Goal: Transaction & Acquisition: Purchase product/service

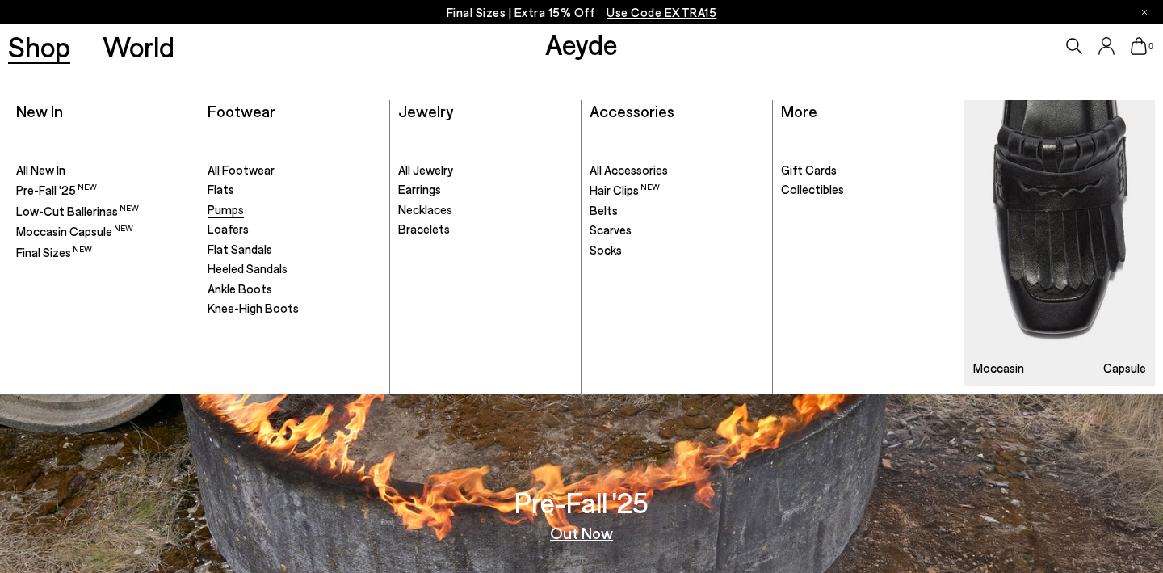
click at [225, 204] on span "Pumps" at bounding box center [226, 209] width 36 height 15
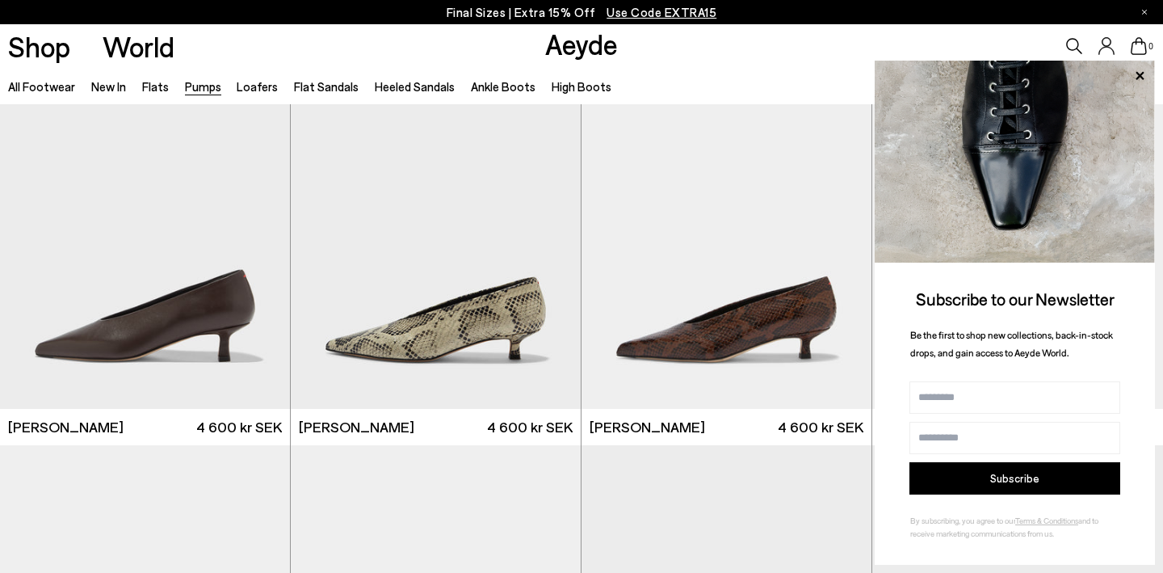
scroll to position [462, 0]
click at [1098, 397] on input "Name" at bounding box center [1015, 397] width 211 height 32
type input "*********"
type input "**********"
click at [1046, 479] on button "Subscribe" at bounding box center [1015, 478] width 211 height 32
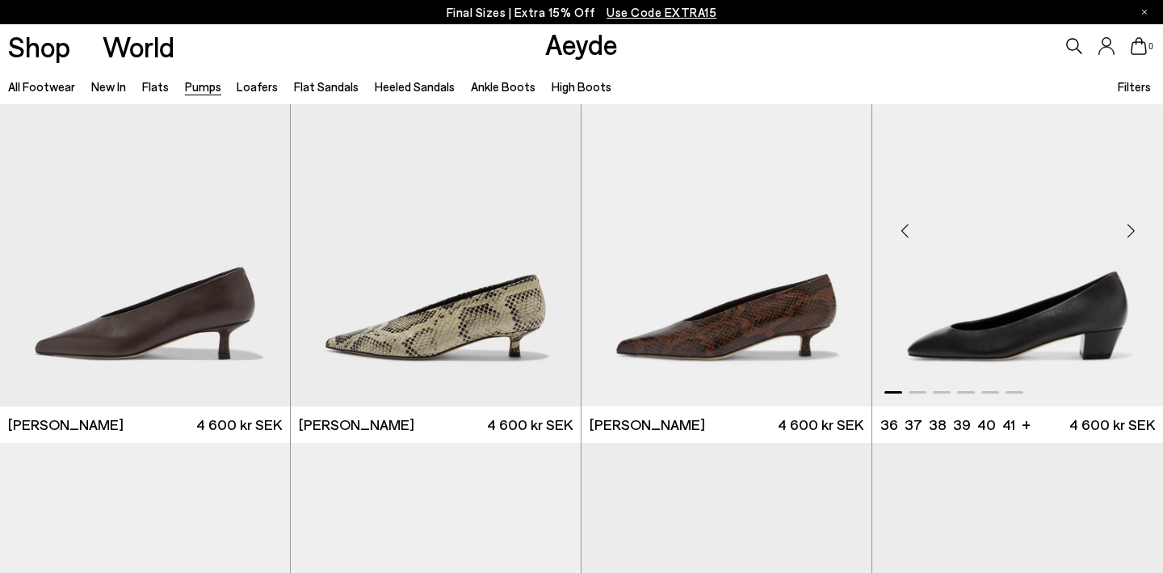
scroll to position [465, 0]
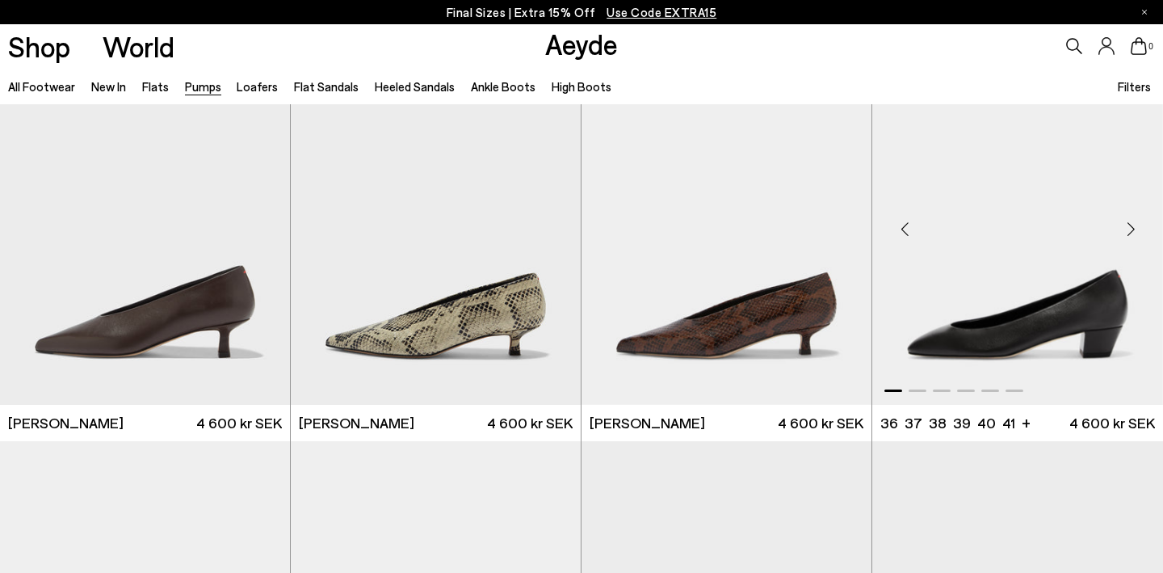
click at [1133, 226] on div "Next slide" at bounding box center [1131, 228] width 48 height 48
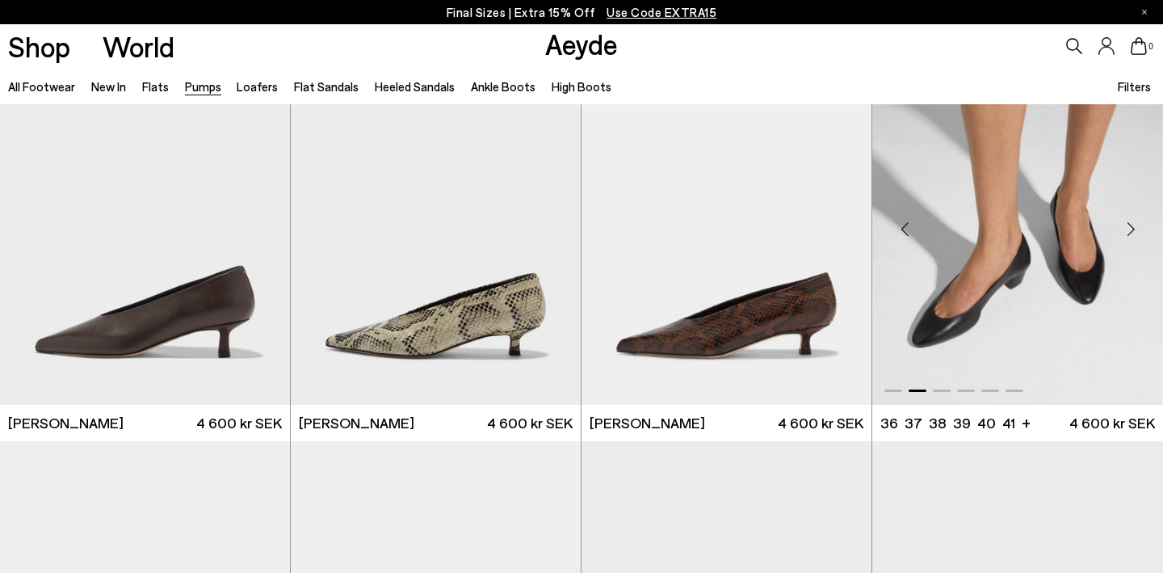
click at [1133, 226] on div "Next slide" at bounding box center [1131, 228] width 48 height 48
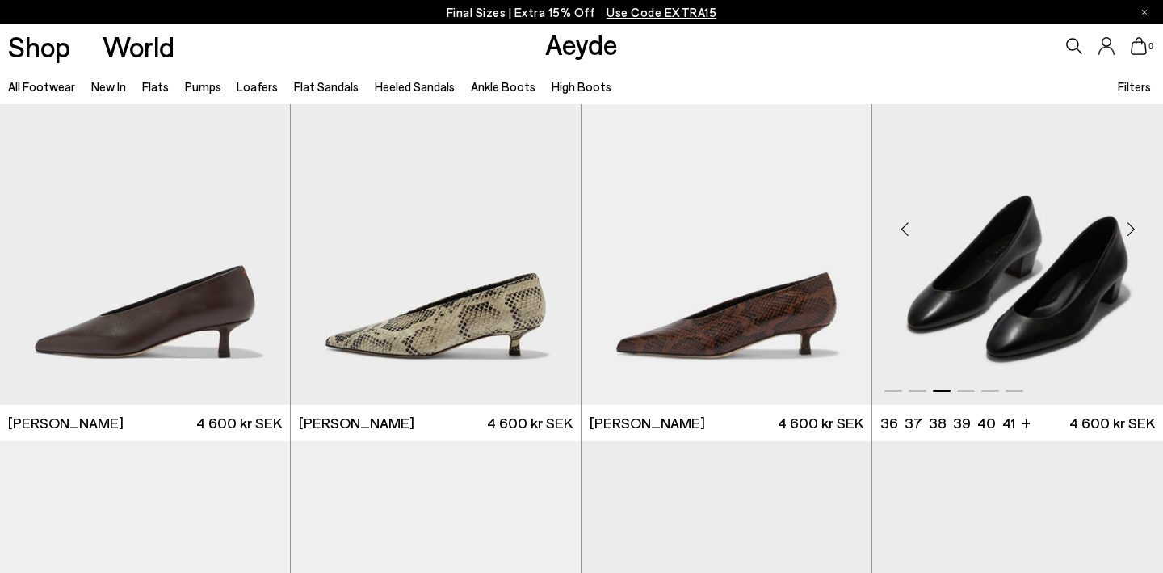
click at [1133, 226] on div "Next slide" at bounding box center [1131, 228] width 48 height 48
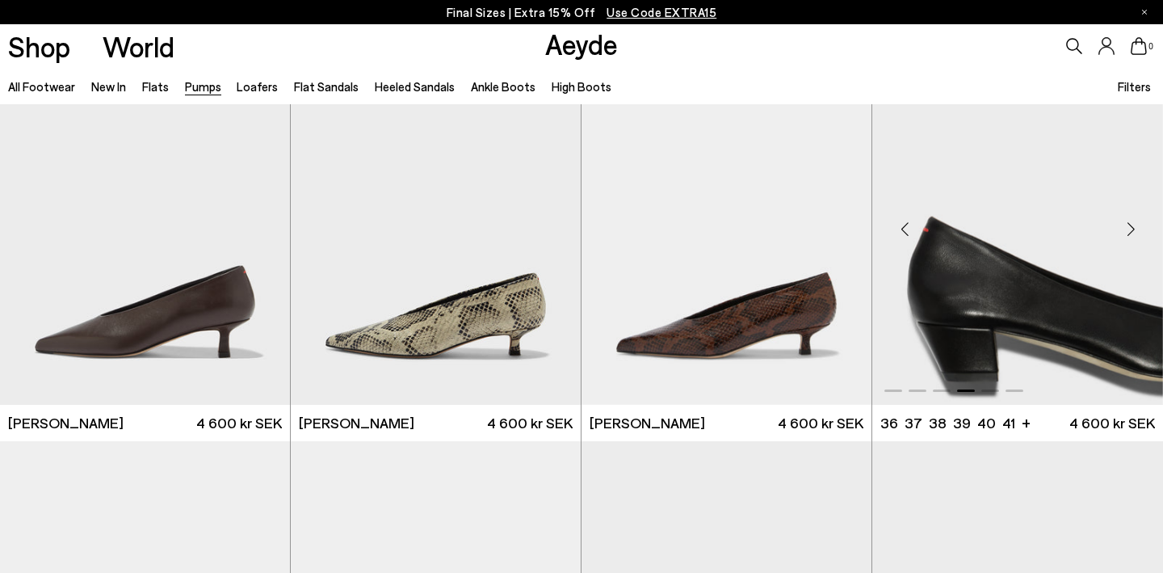
click at [1133, 226] on div "Next slide" at bounding box center [1131, 228] width 48 height 48
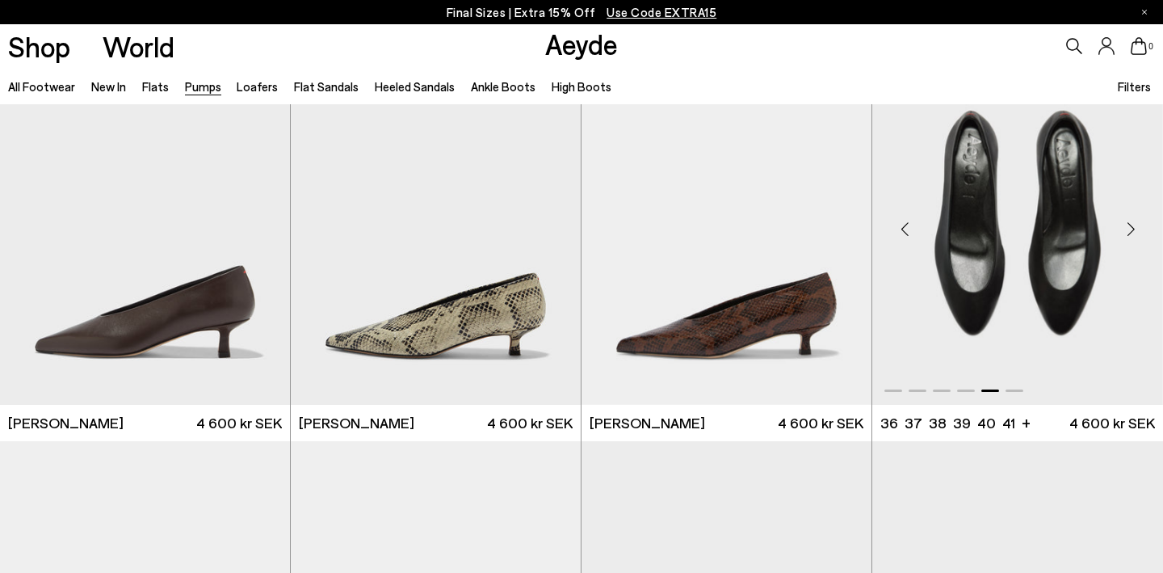
click at [1133, 227] on div "Next slide" at bounding box center [1131, 228] width 48 height 48
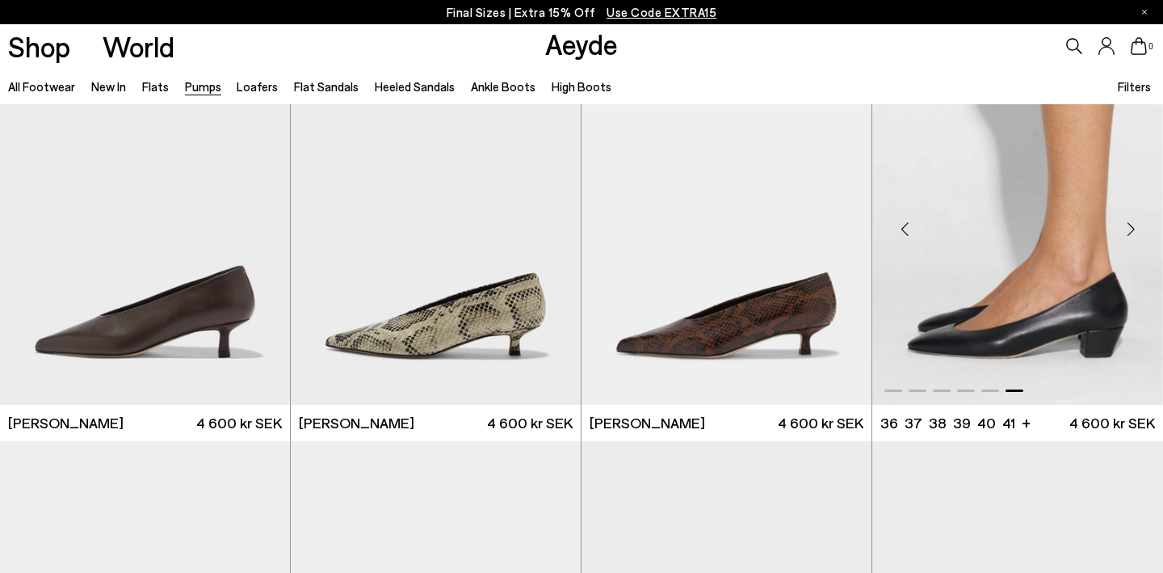
click at [1133, 225] on div "Next slide" at bounding box center [1131, 228] width 48 height 48
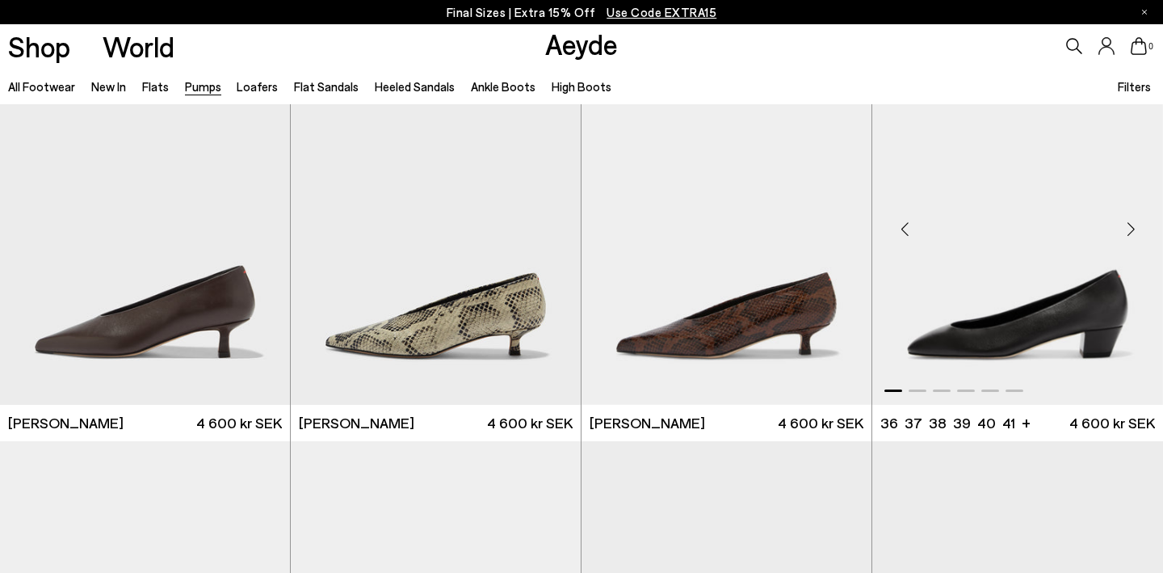
click at [1133, 225] on div "Next slide" at bounding box center [1131, 228] width 48 height 48
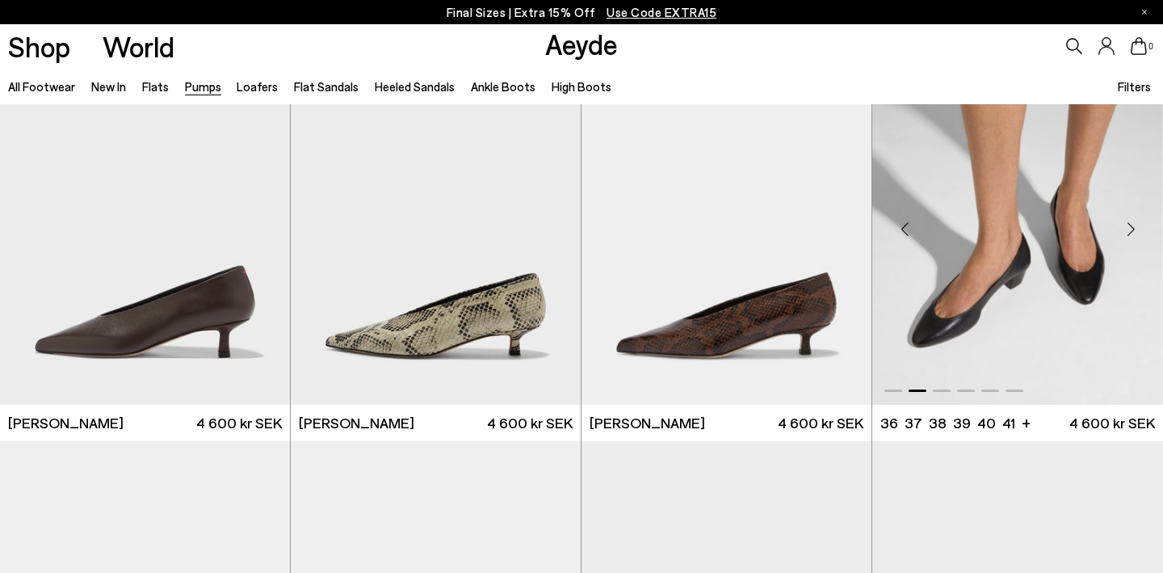
click at [1133, 225] on div "Next slide" at bounding box center [1131, 228] width 48 height 48
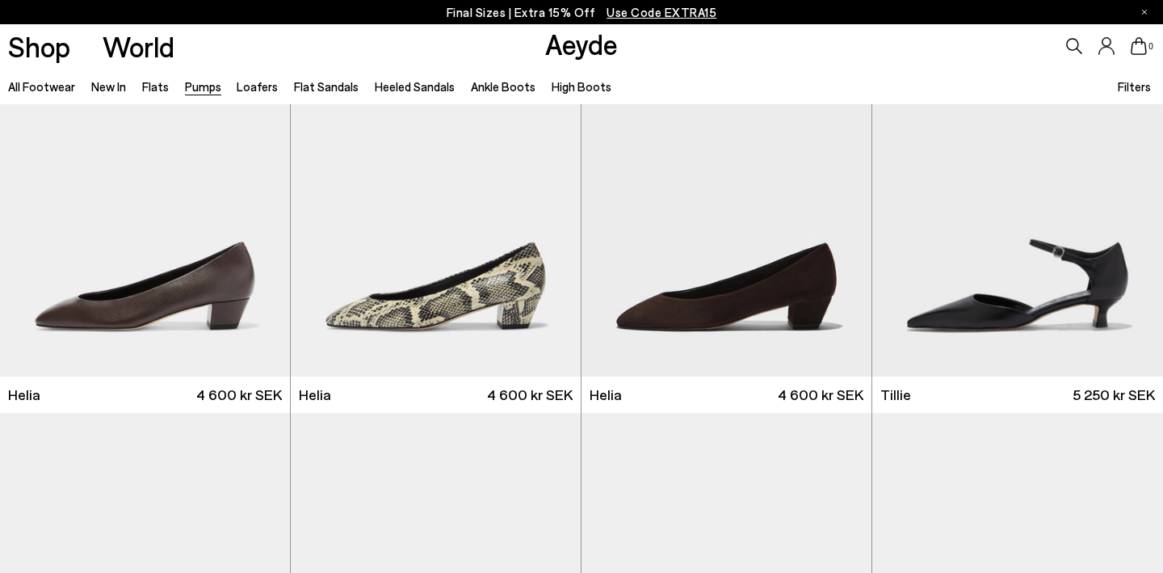
scroll to position [935, 0]
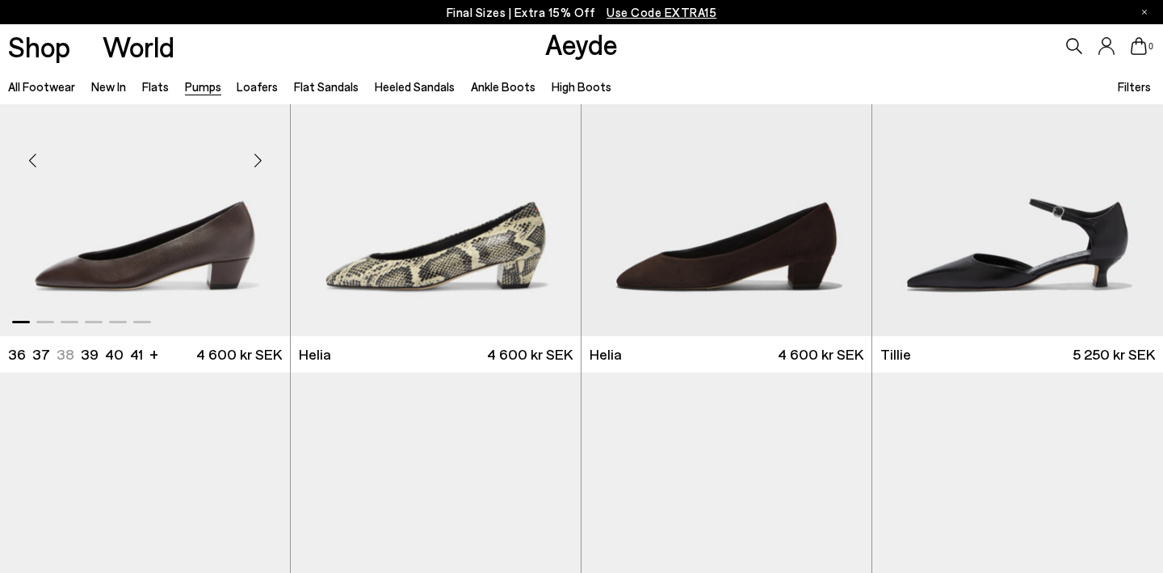
click at [257, 160] on div "Next slide" at bounding box center [257, 161] width 48 height 48
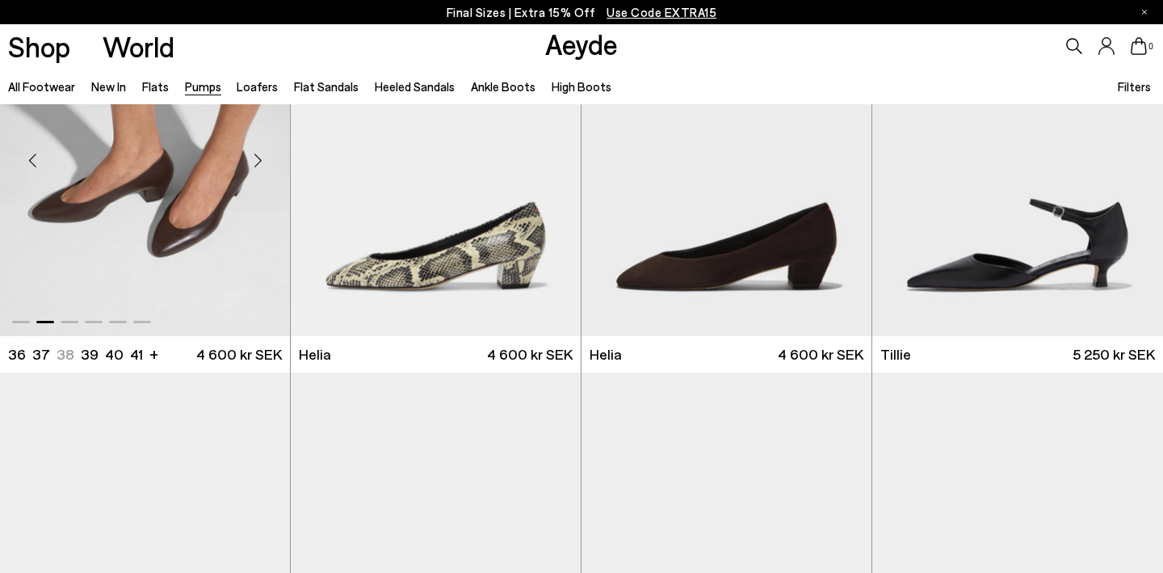
click at [257, 160] on div "Next slide" at bounding box center [257, 161] width 48 height 48
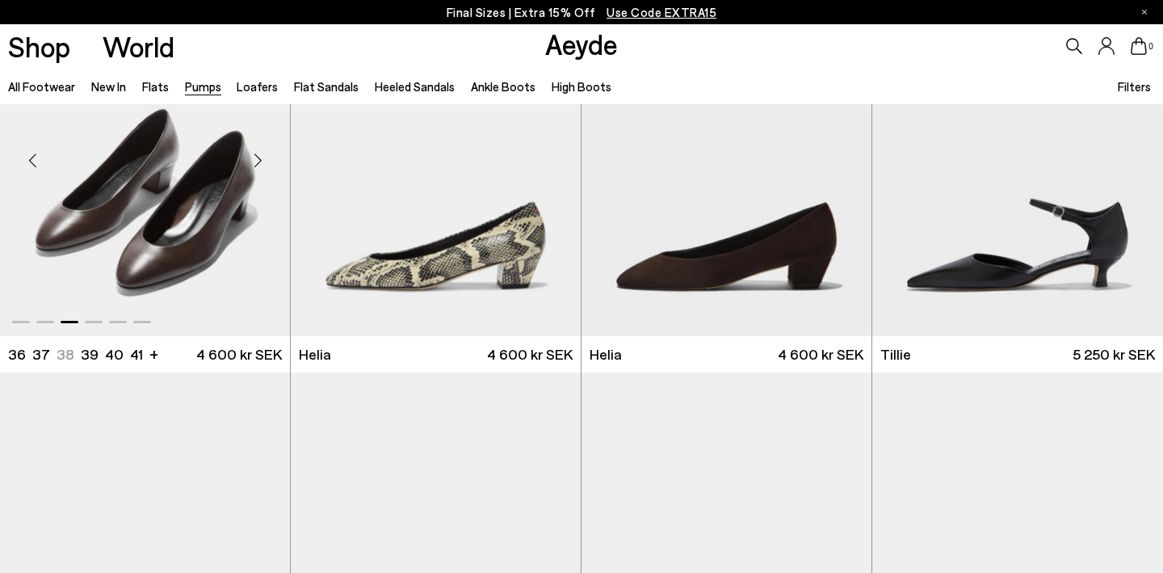
click at [257, 160] on div "Next slide" at bounding box center [257, 161] width 48 height 48
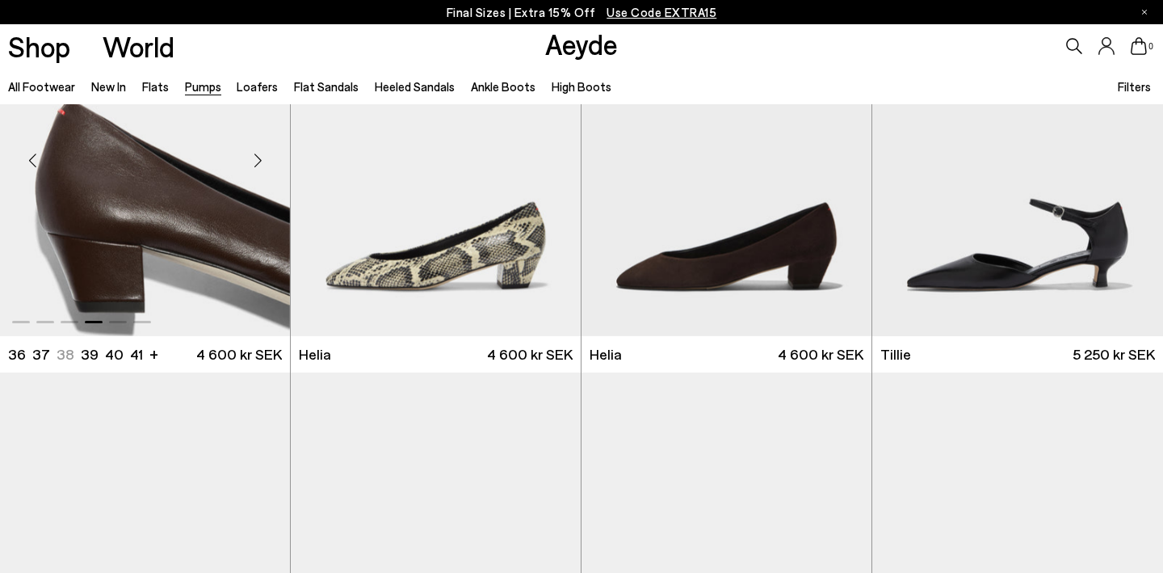
click at [257, 160] on div "Next slide" at bounding box center [257, 161] width 48 height 48
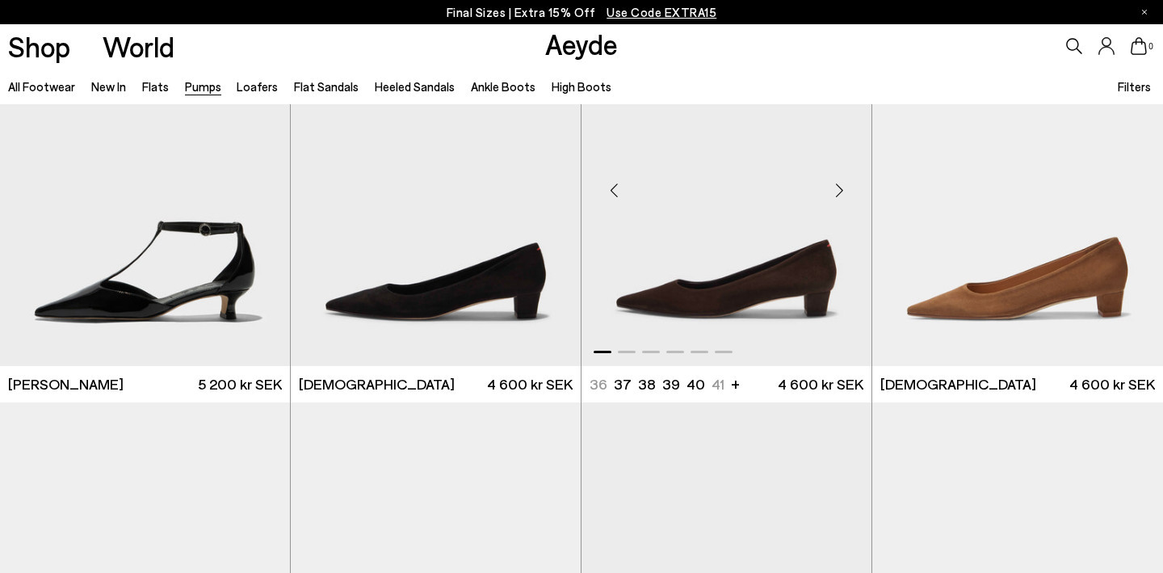
scroll to position [1710, 0]
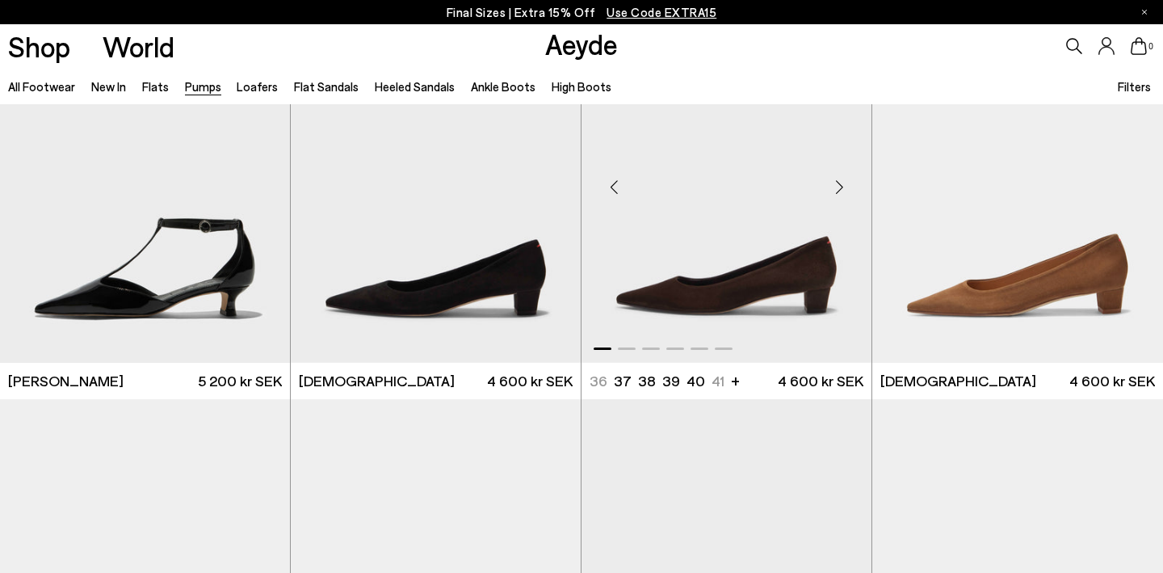
click at [751, 296] on img "1 / 6" at bounding box center [727, 180] width 290 height 364
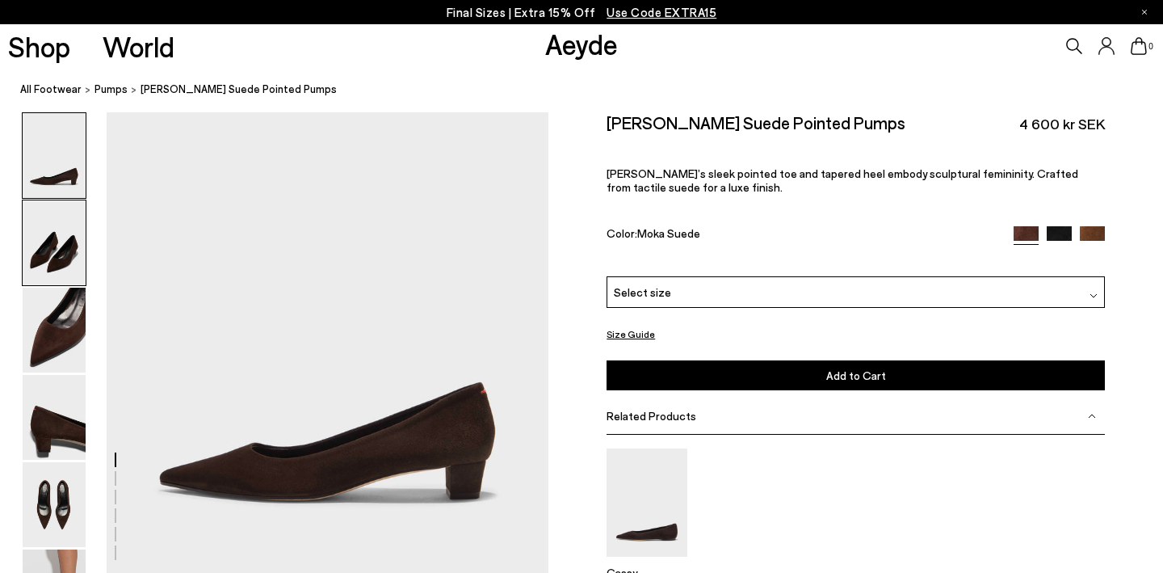
click at [23, 242] on img at bounding box center [54, 242] width 63 height 85
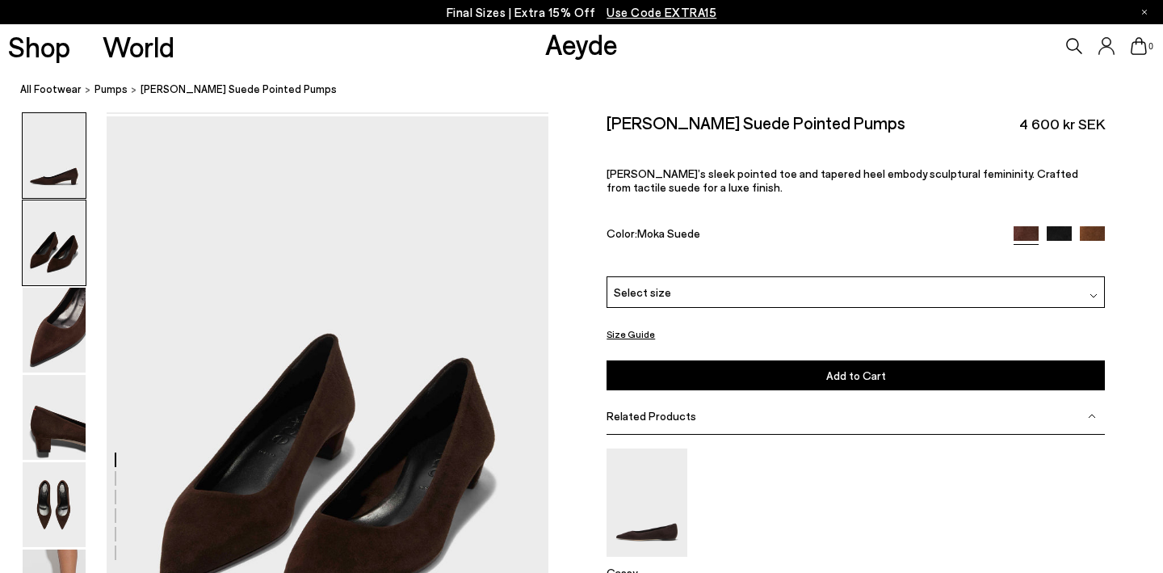
scroll to position [464, 0]
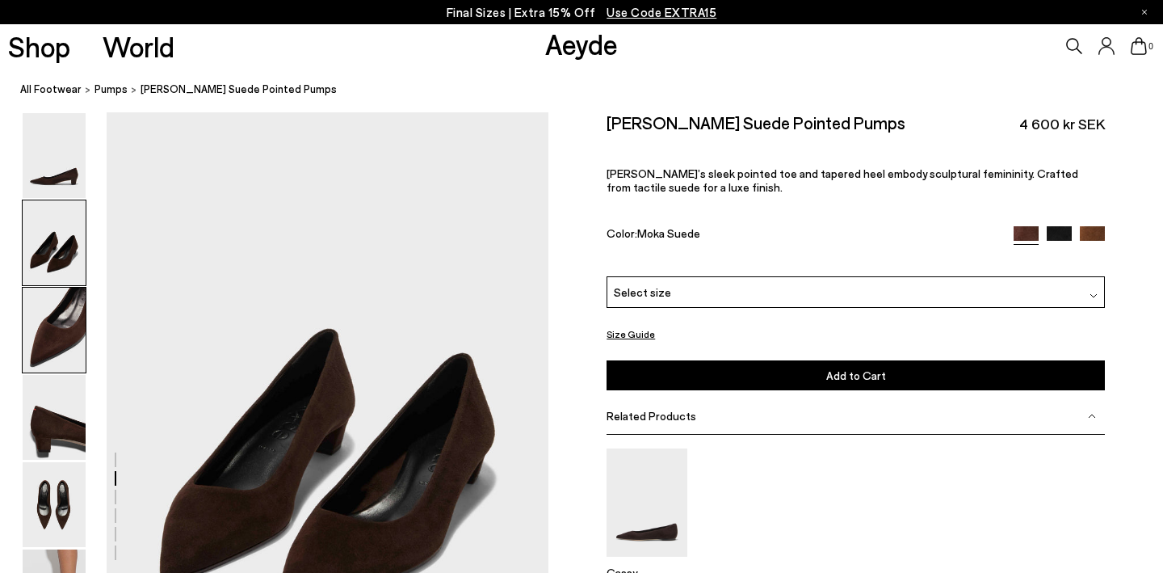
click at [49, 294] on img at bounding box center [54, 330] width 63 height 85
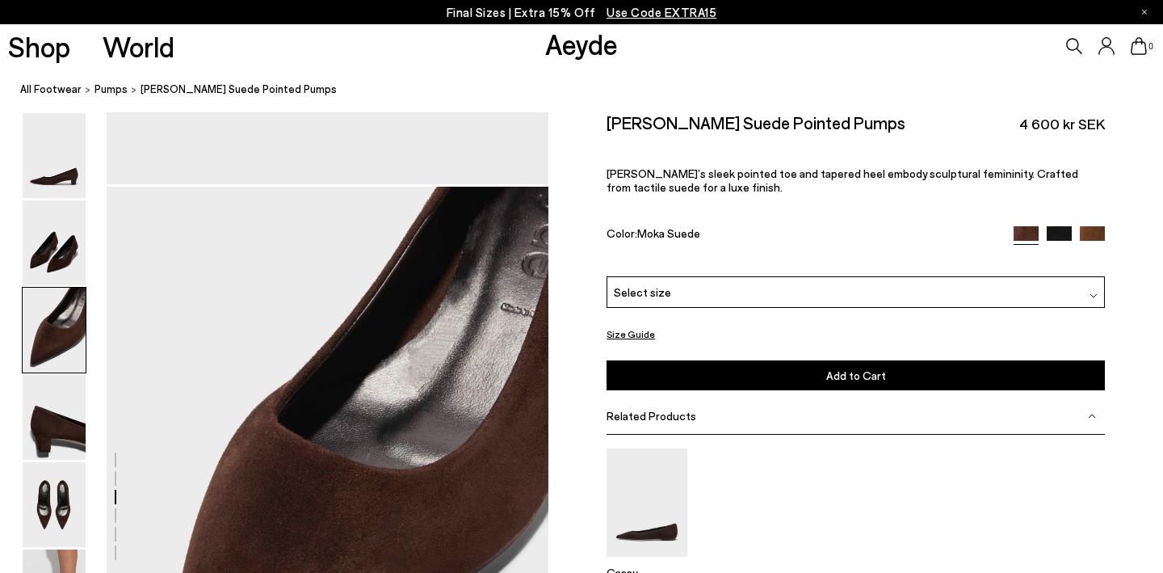
scroll to position [1055, 0]
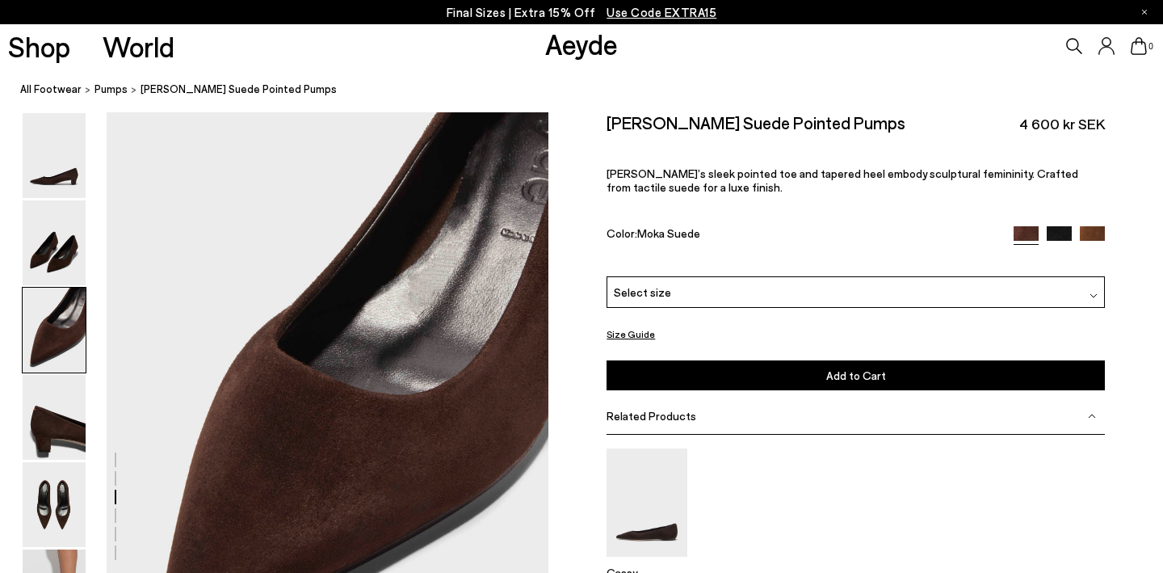
click at [53, 341] on img at bounding box center [54, 330] width 63 height 85
click at [62, 415] on img at bounding box center [54, 417] width 63 height 85
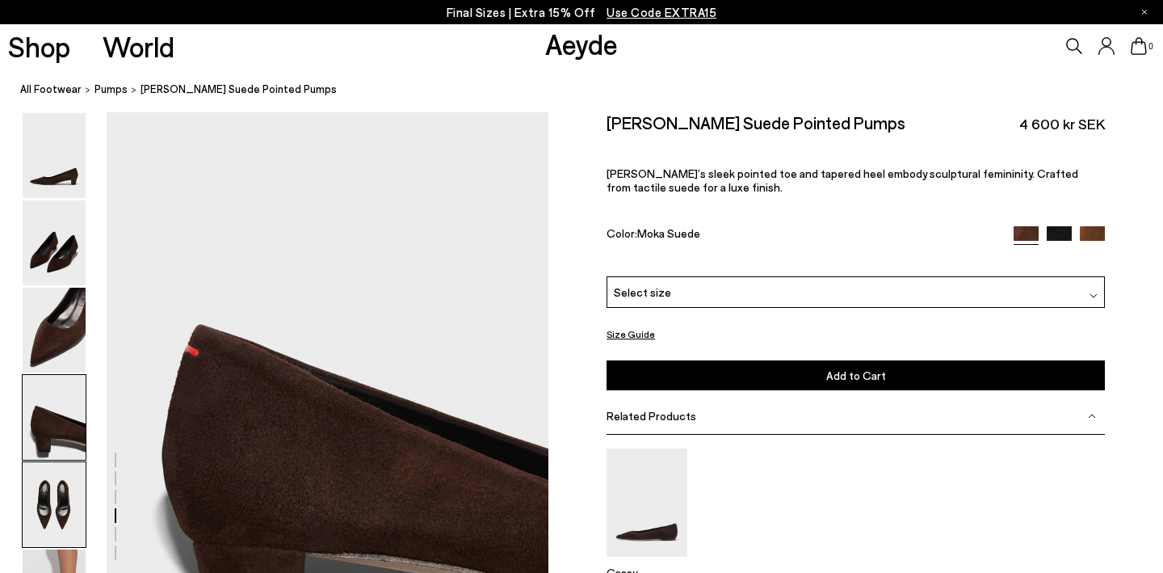
click at [56, 487] on img at bounding box center [54, 504] width 63 height 85
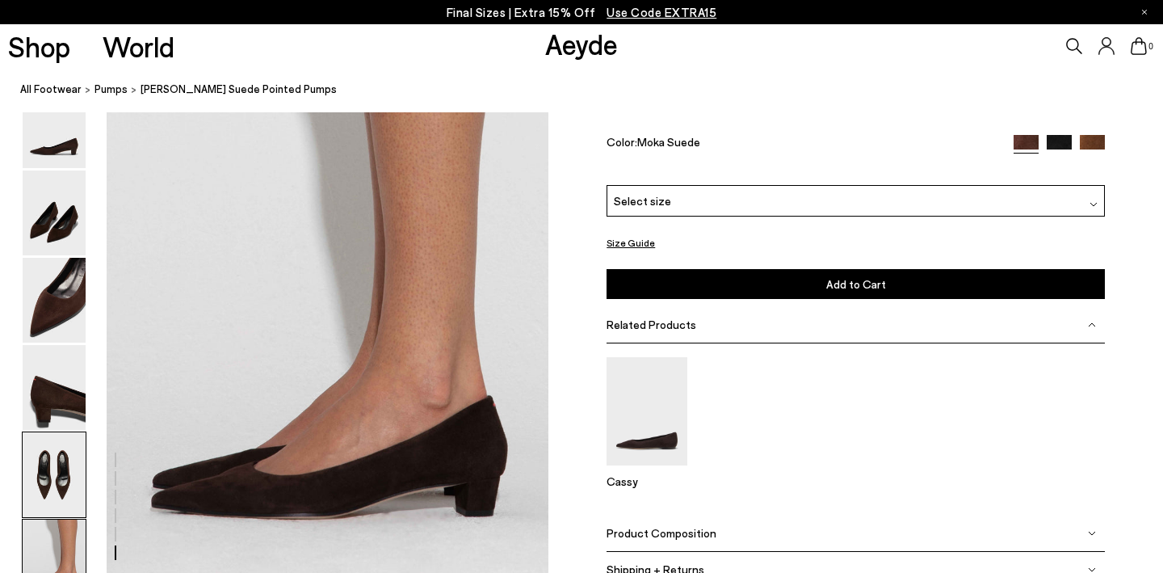
scroll to position [2942, 0]
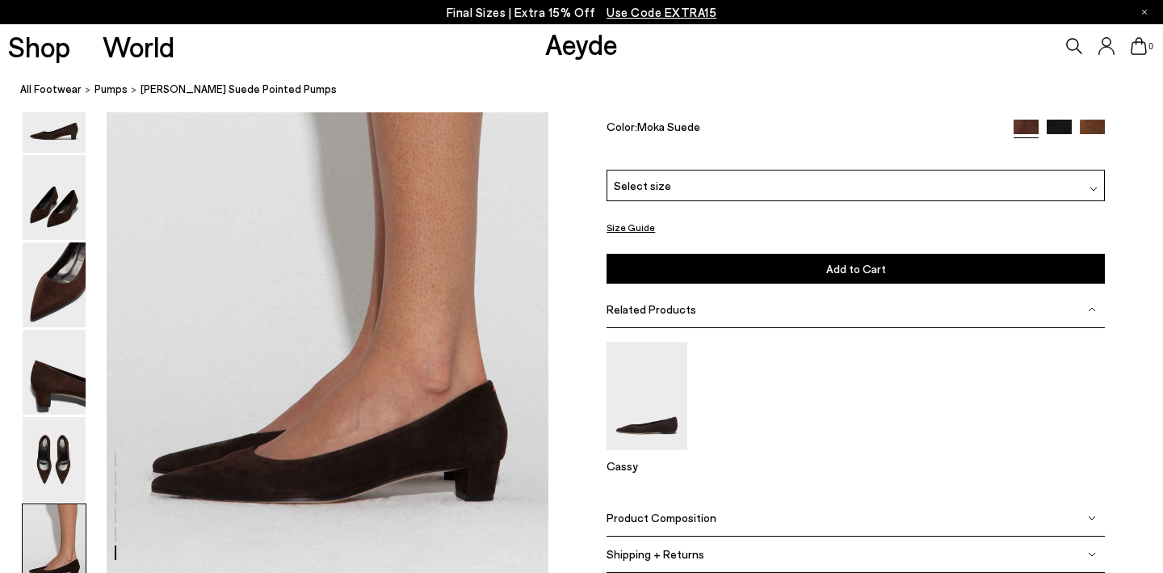
click at [840, 200] on div "Select size" at bounding box center [856, 186] width 498 height 32
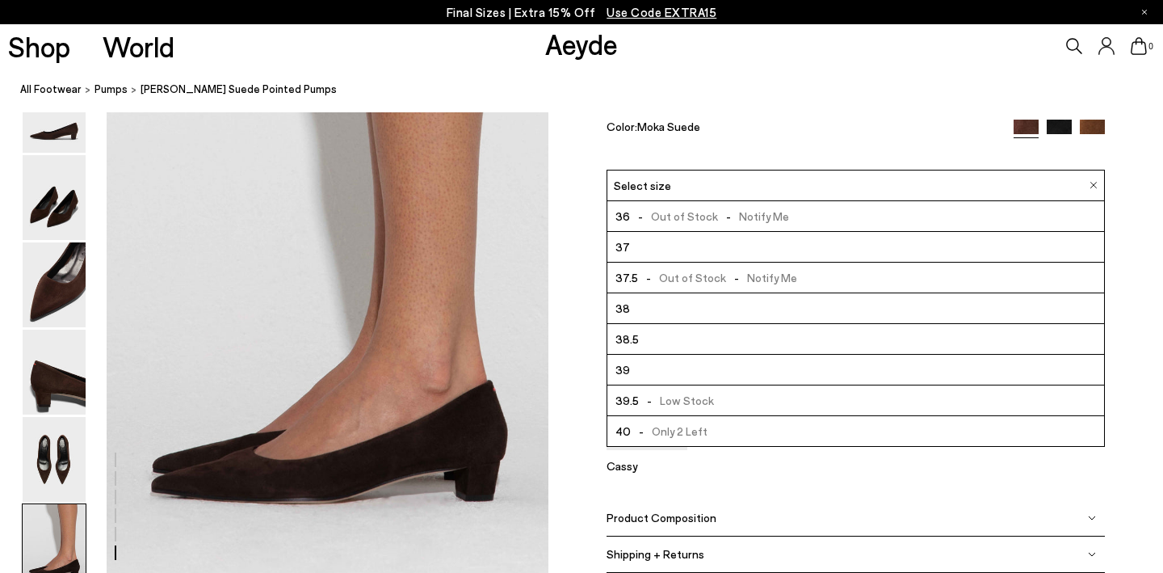
click at [727, 344] on li "38.5" at bounding box center [855, 340] width 497 height 31
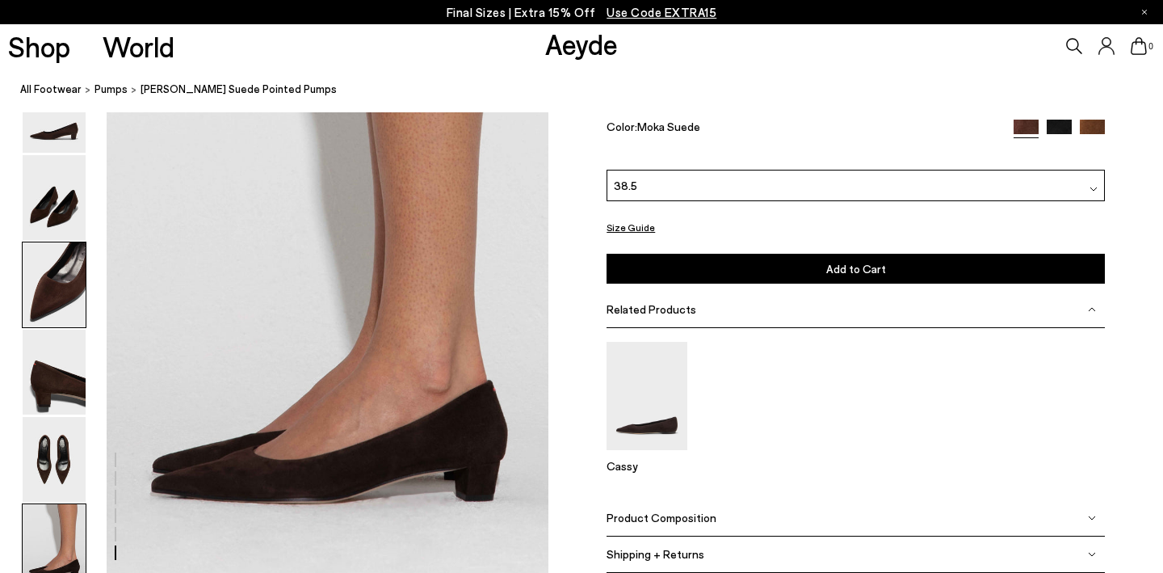
click at [68, 292] on img at bounding box center [54, 284] width 63 height 85
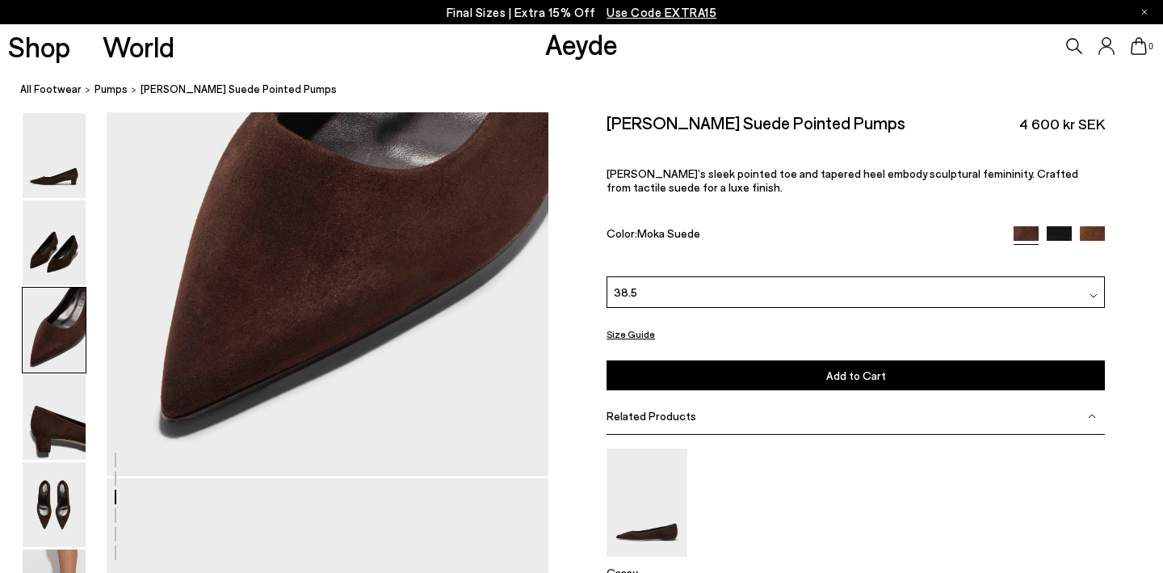
scroll to position [1055, 0]
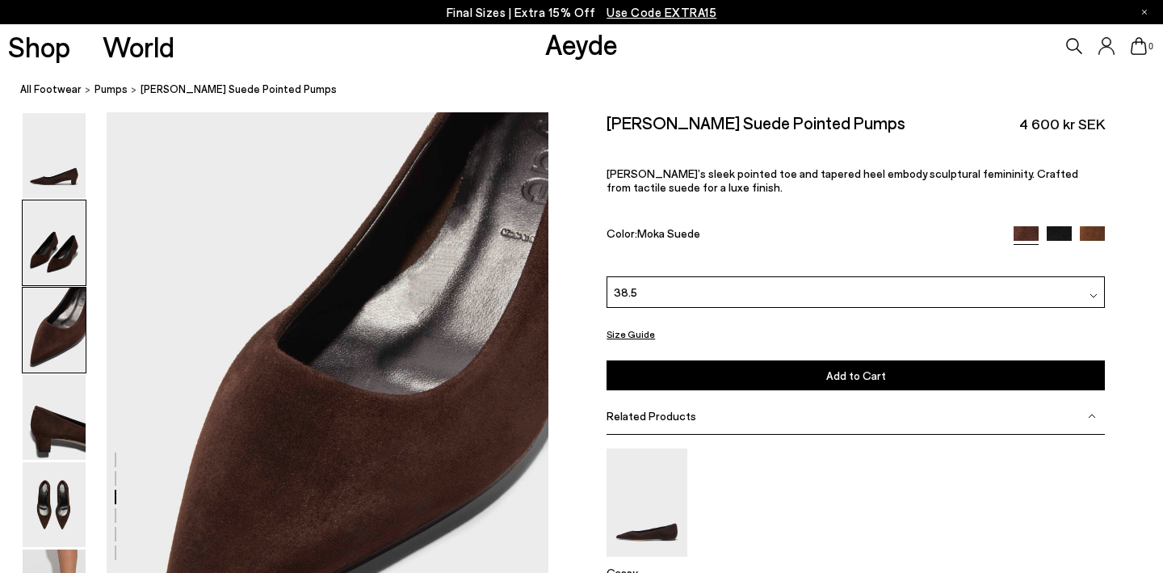
click at [42, 251] on img at bounding box center [54, 242] width 63 height 85
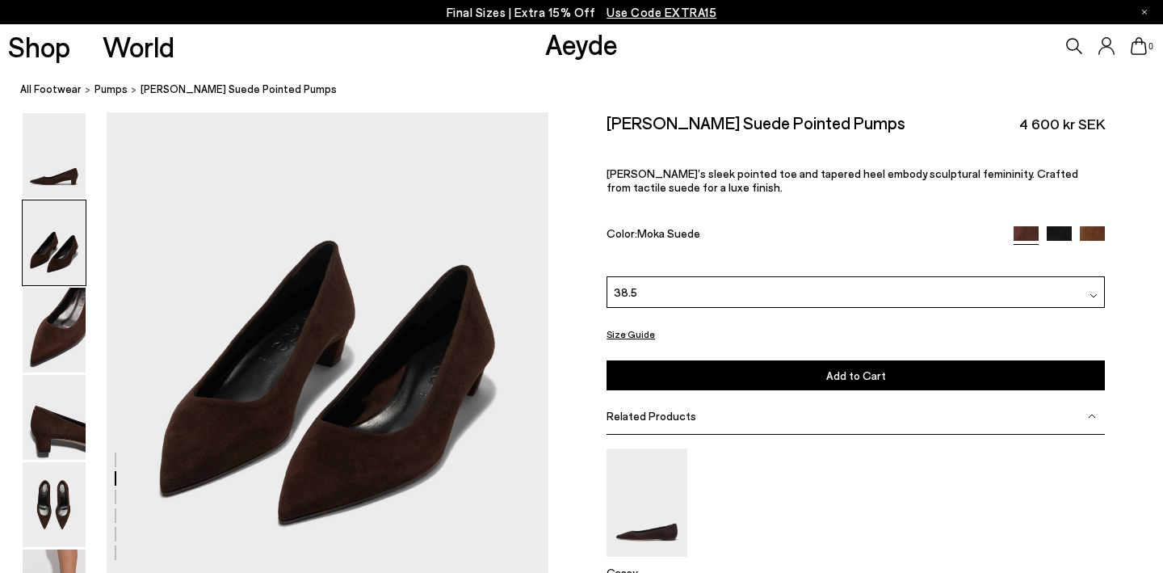
scroll to position [633, 0]
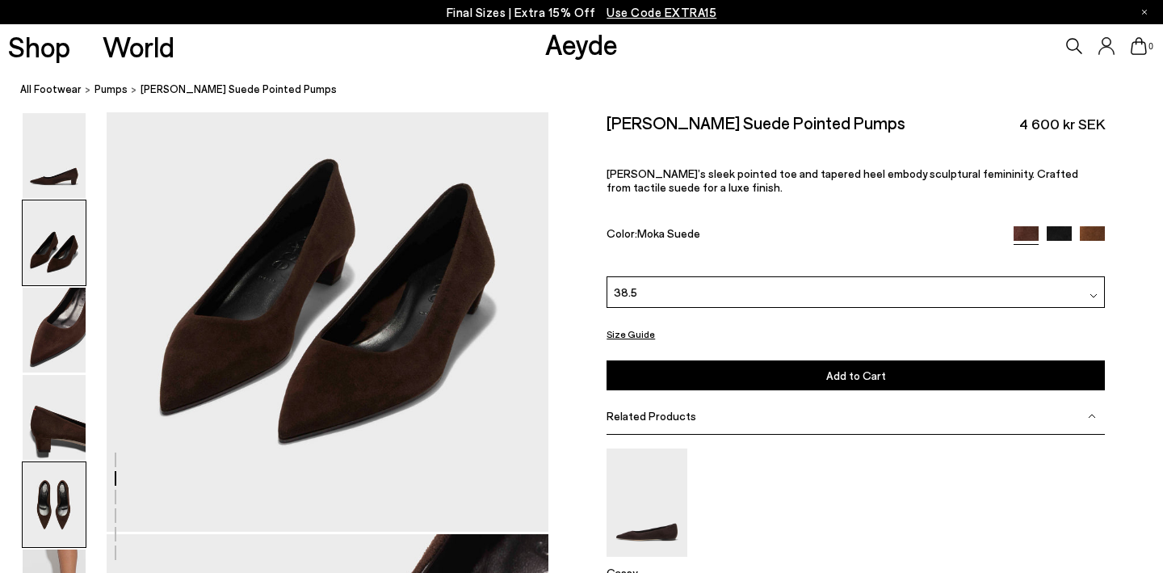
click at [30, 519] on img at bounding box center [54, 504] width 63 height 85
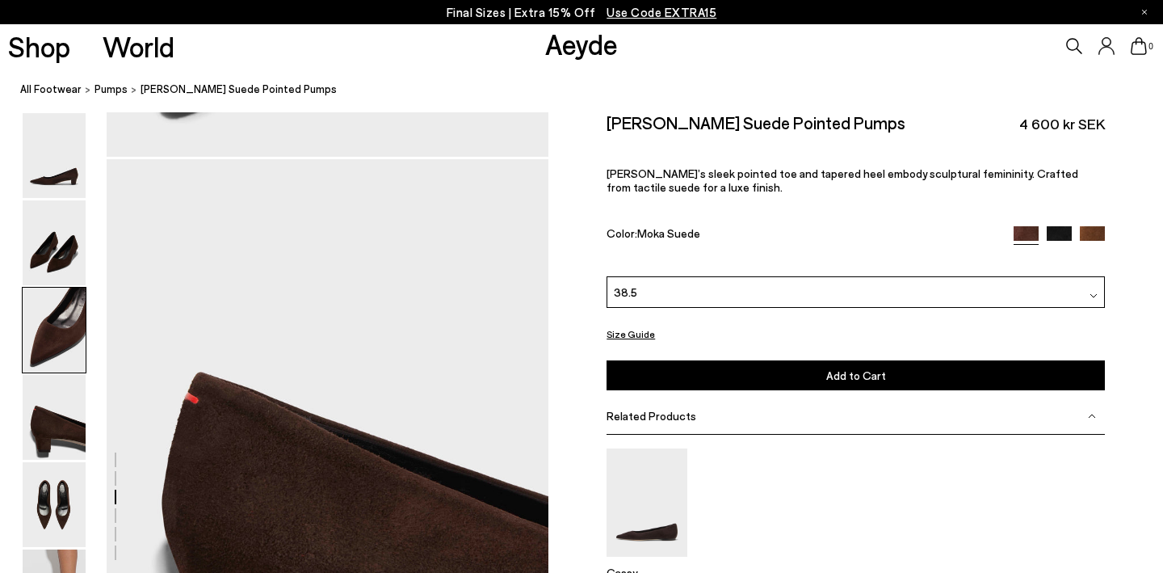
scroll to position [1553, 0]
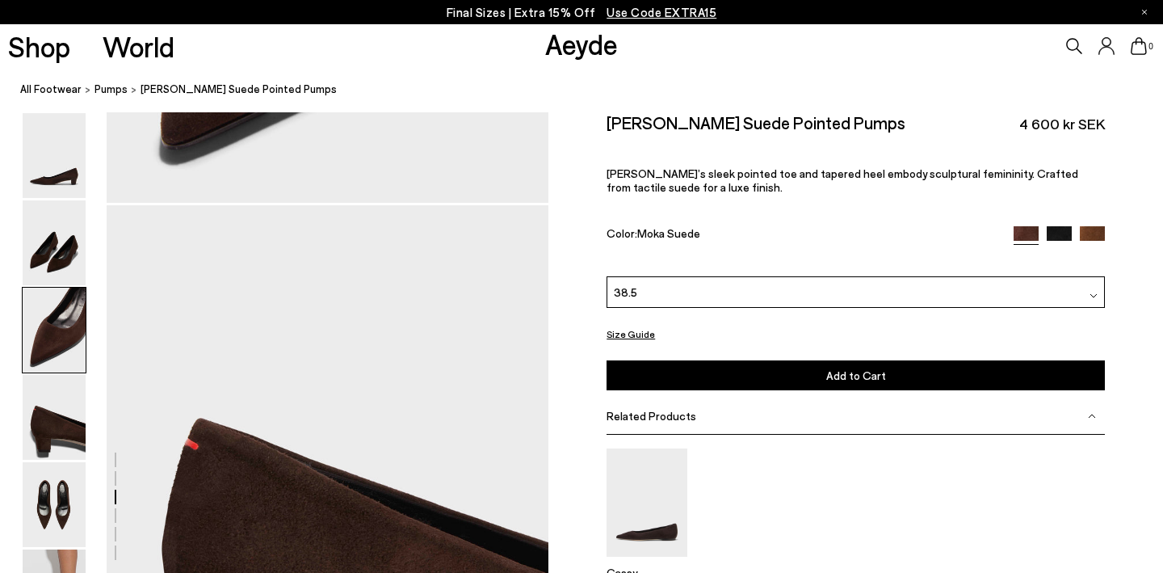
click at [571, 44] on link "Aeyde" at bounding box center [581, 44] width 73 height 34
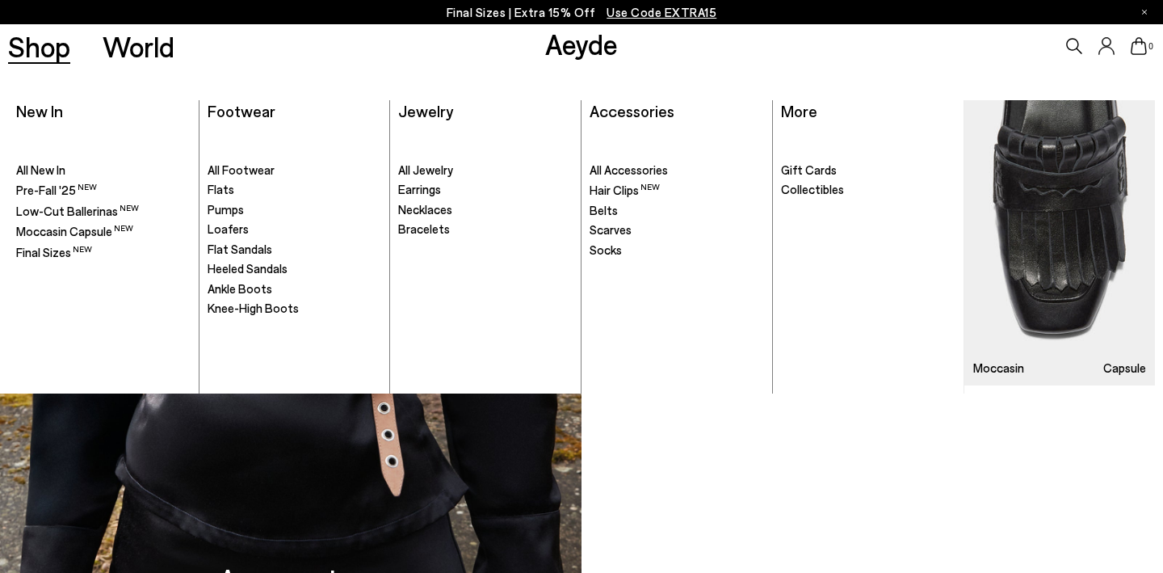
scroll to position [1385, 0]
click at [48, 47] on link "Shop" at bounding box center [39, 46] width 62 height 28
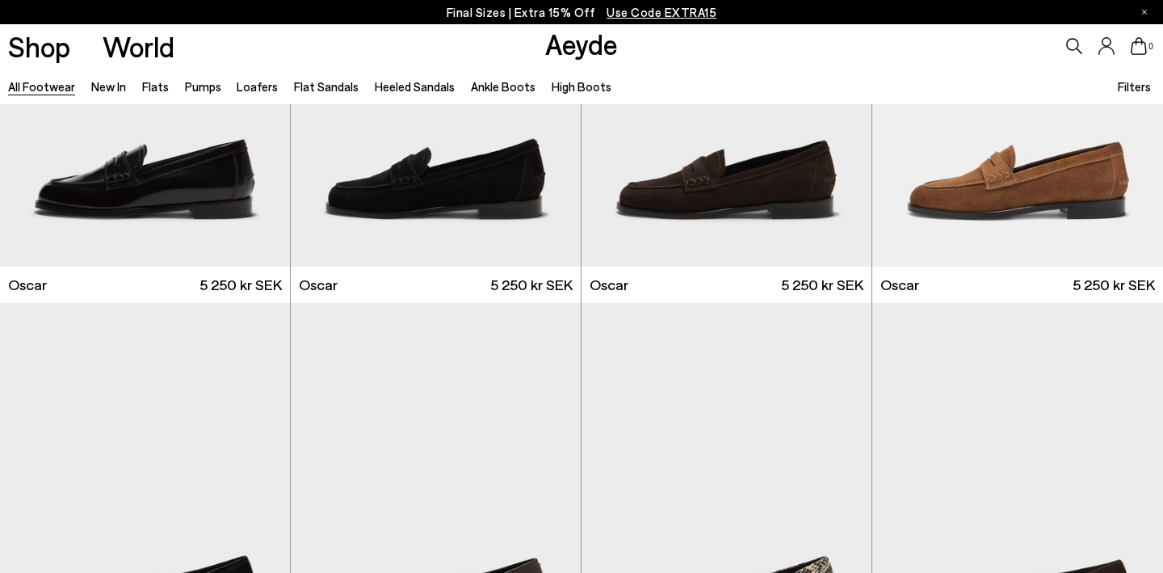
scroll to position [2190, 0]
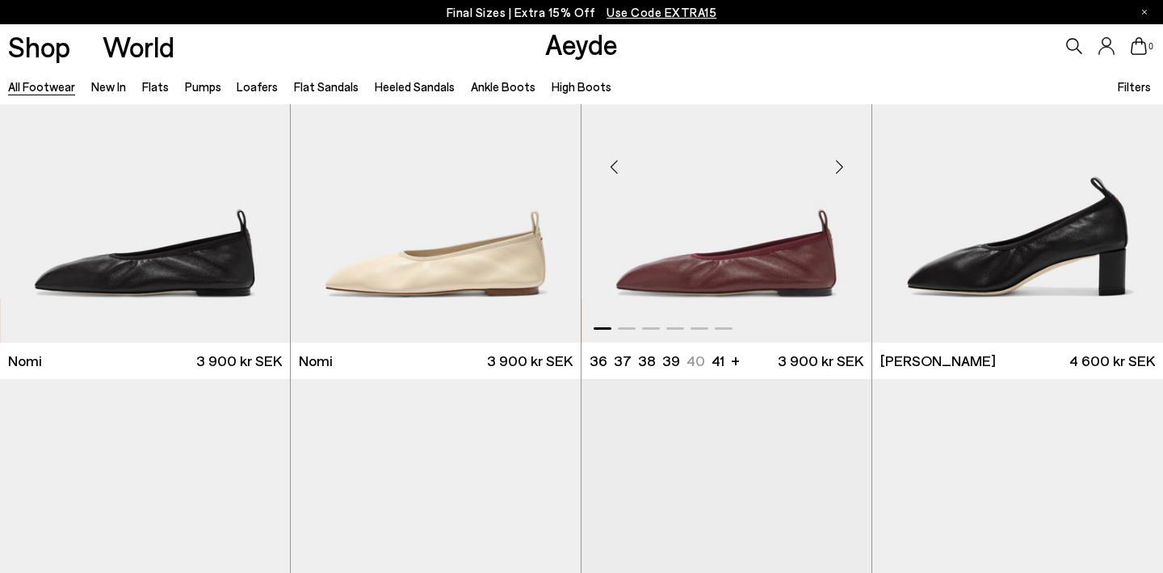
scroll to position [3746, 0]
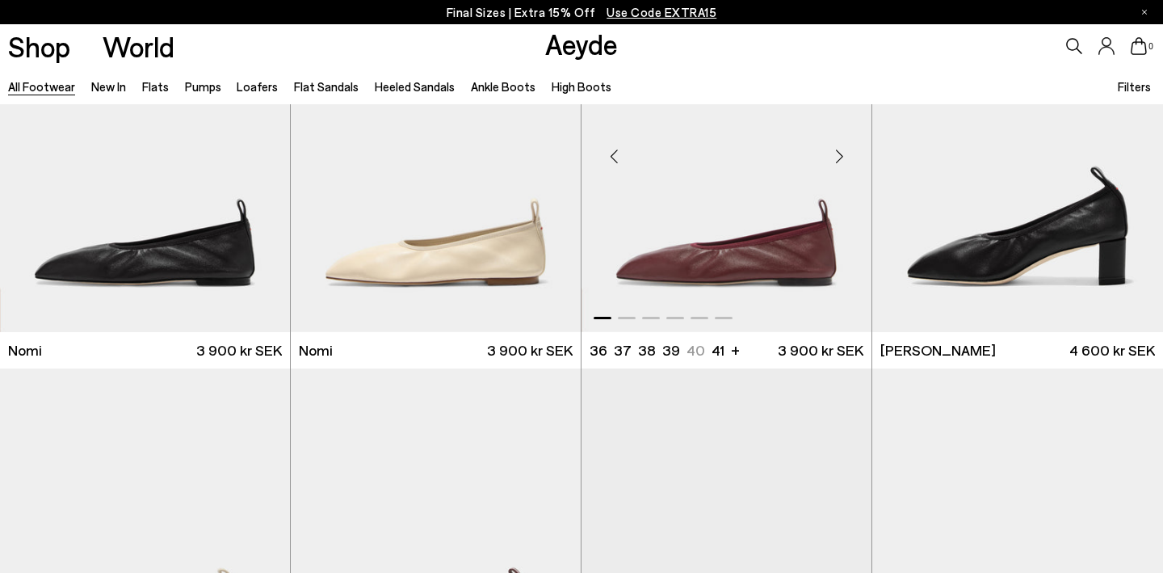
click at [720, 271] on img "1 / 6" at bounding box center [727, 150] width 290 height 364
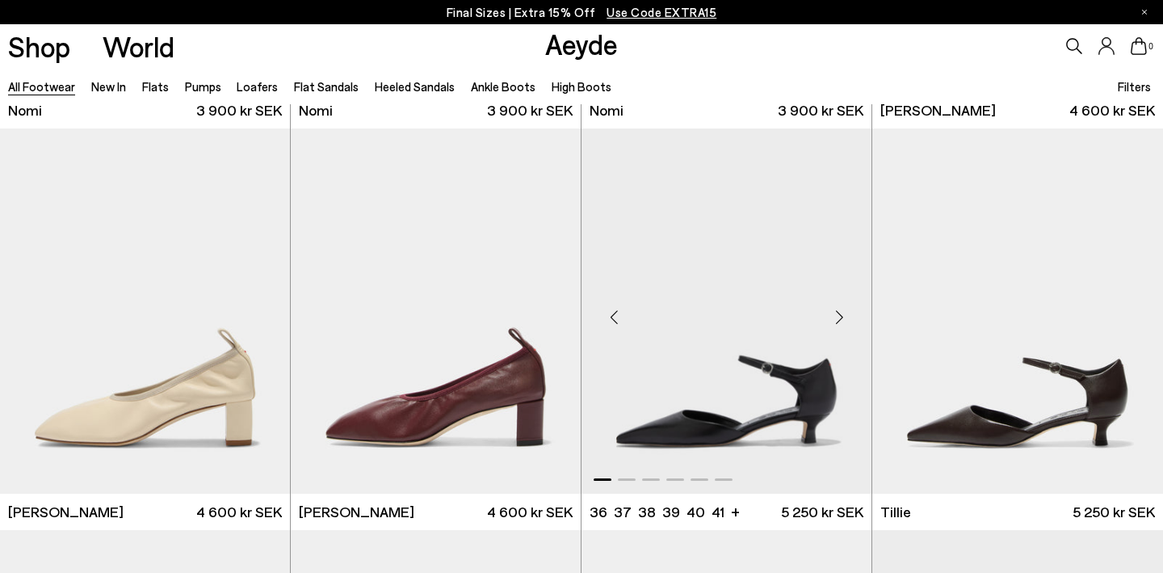
scroll to position [4010, 0]
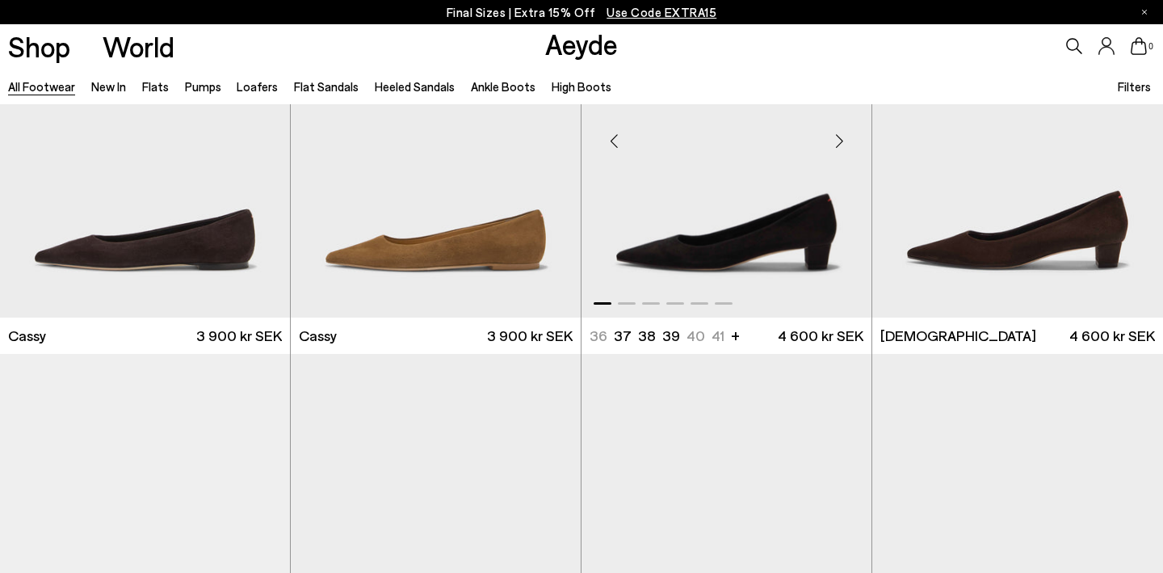
scroll to position [6169, 0]
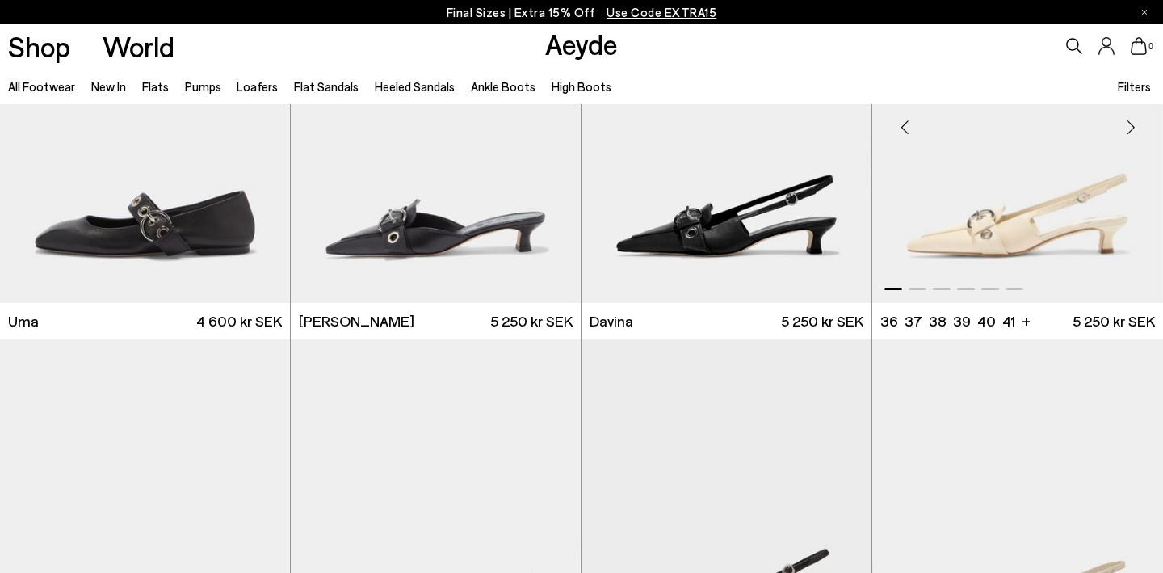
scroll to position [8989, 0]
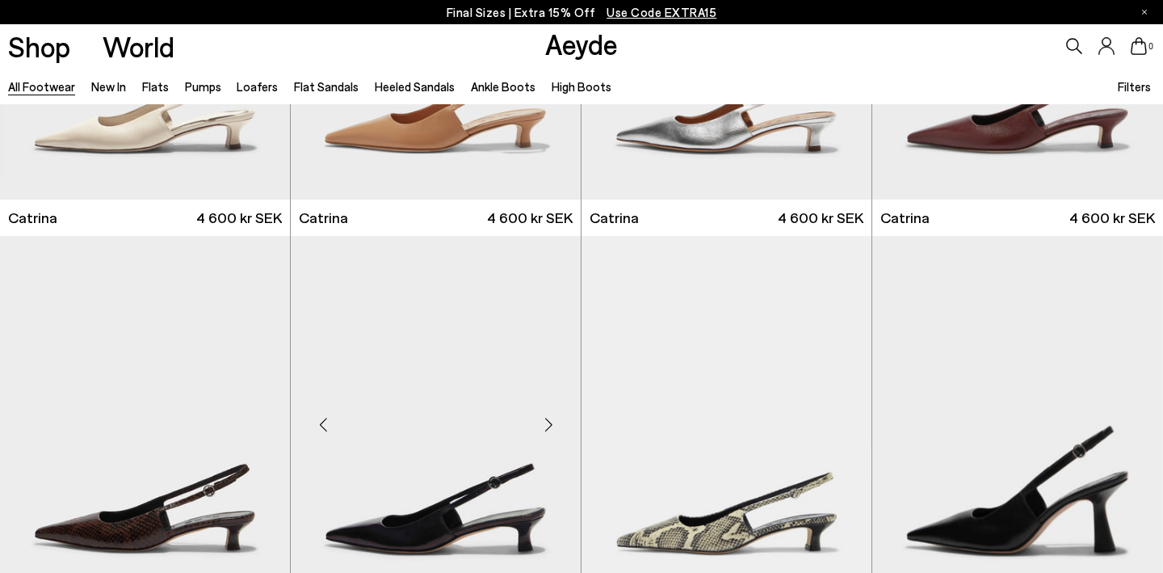
scroll to position [10688, 0]
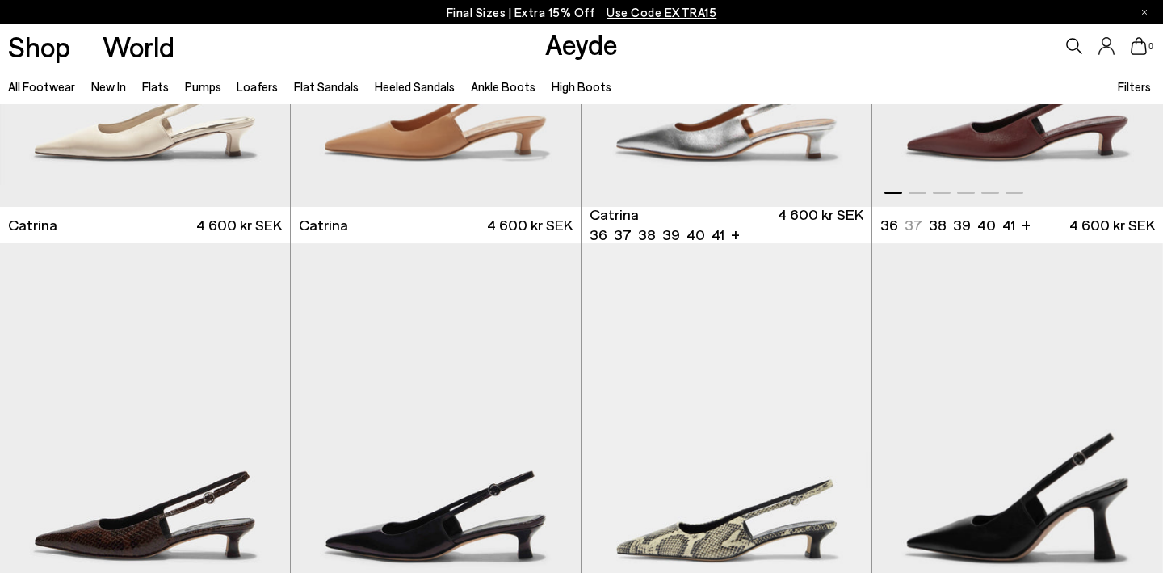
click at [1013, 137] on img "1 / 6" at bounding box center [1017, 24] width 291 height 364
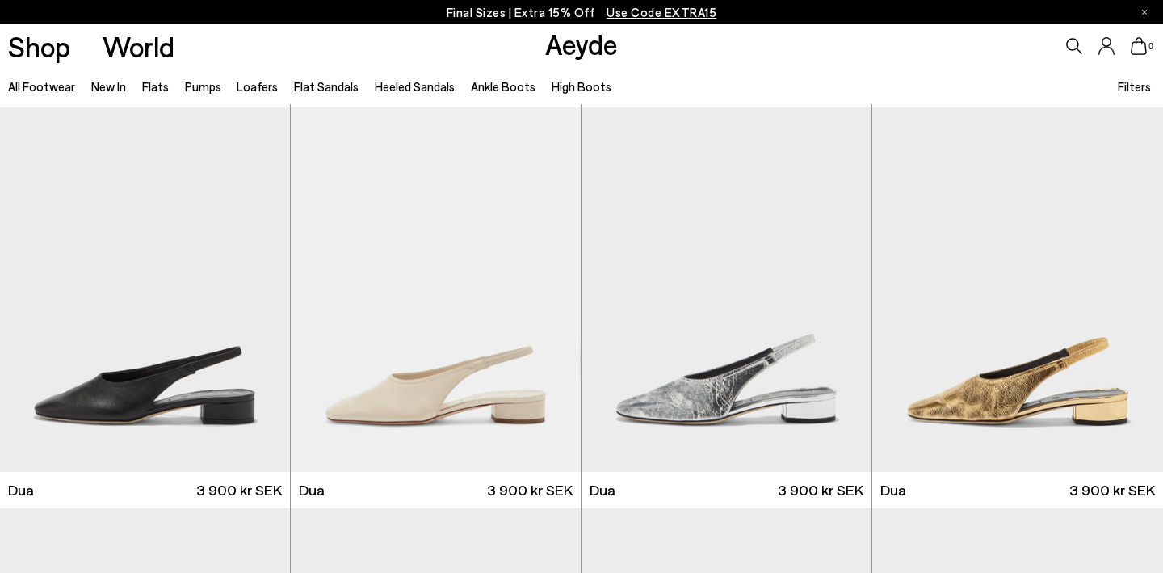
scroll to position [15640, 0]
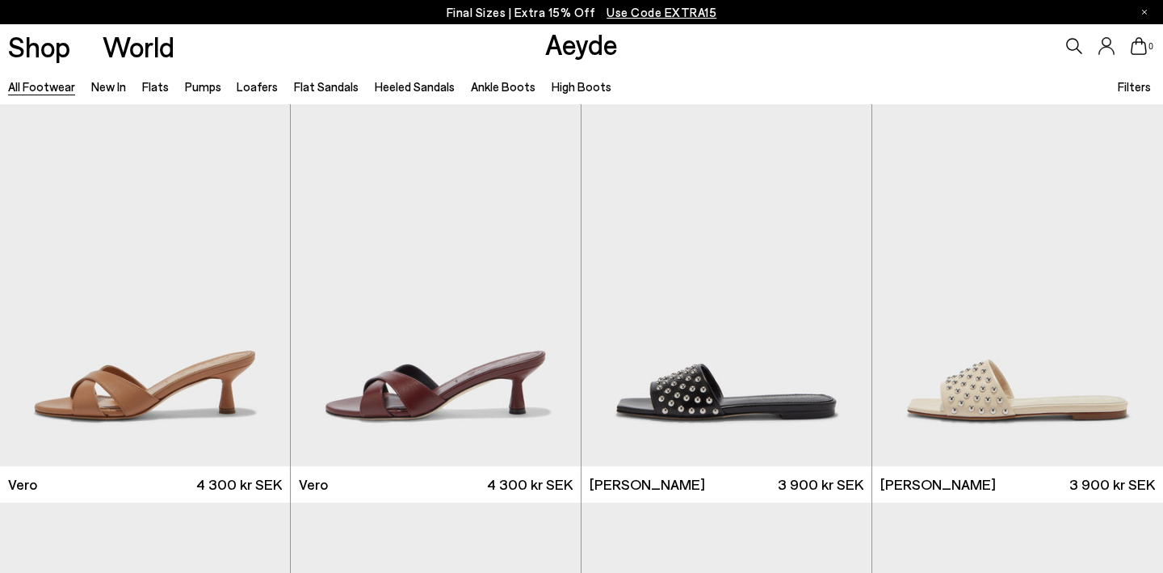
scroll to position [19250, 0]
click at [412, 371] on img "1 / 6" at bounding box center [436, 285] width 290 height 364
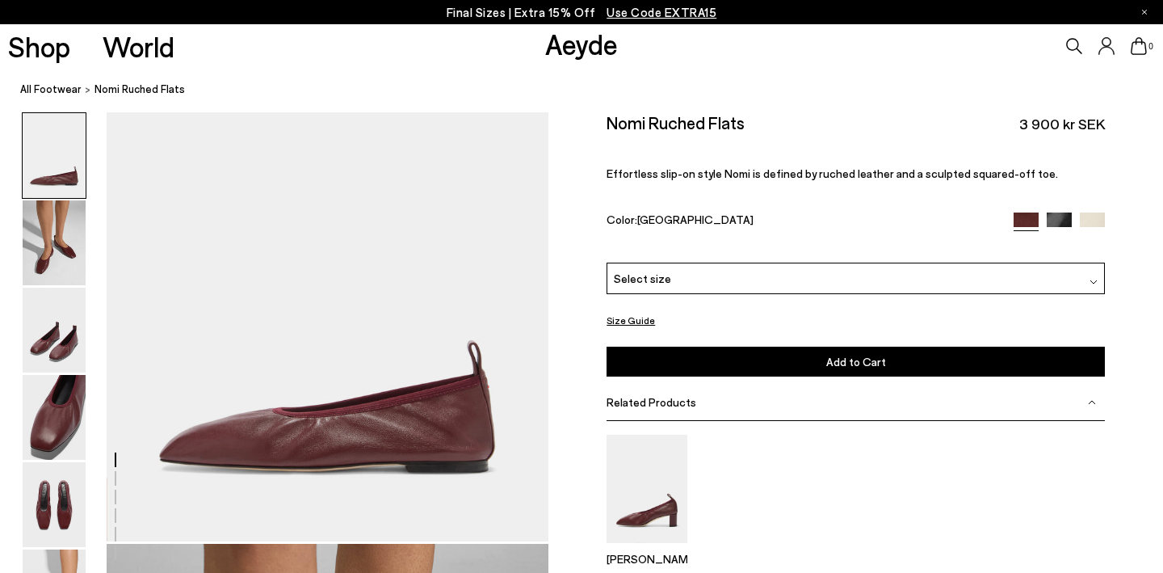
scroll to position [32, 0]
click at [44, 246] on img at bounding box center [54, 242] width 63 height 85
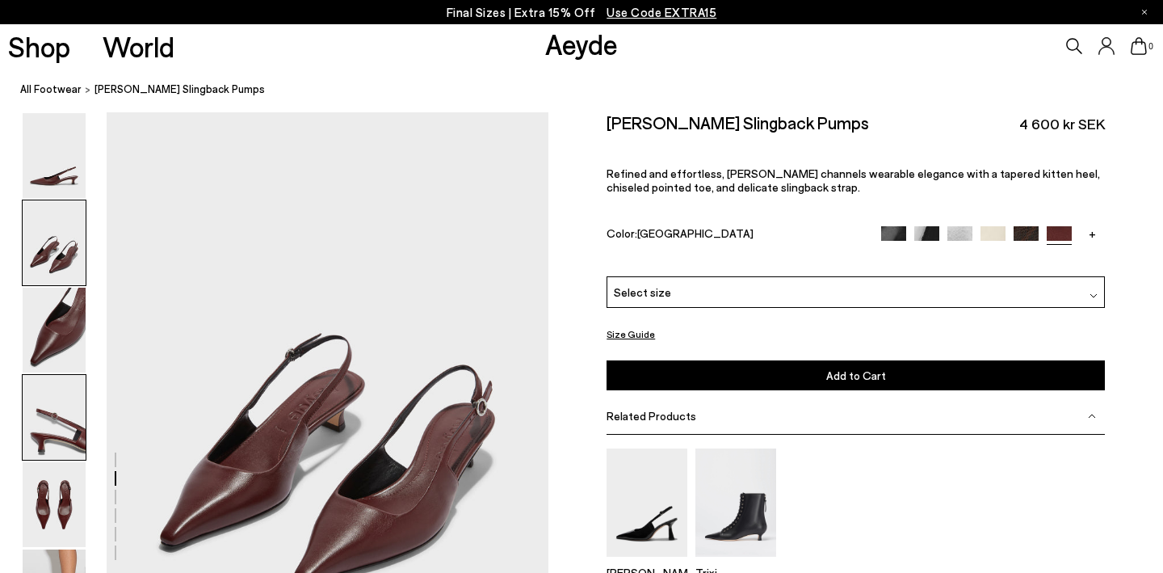
scroll to position [506, 0]
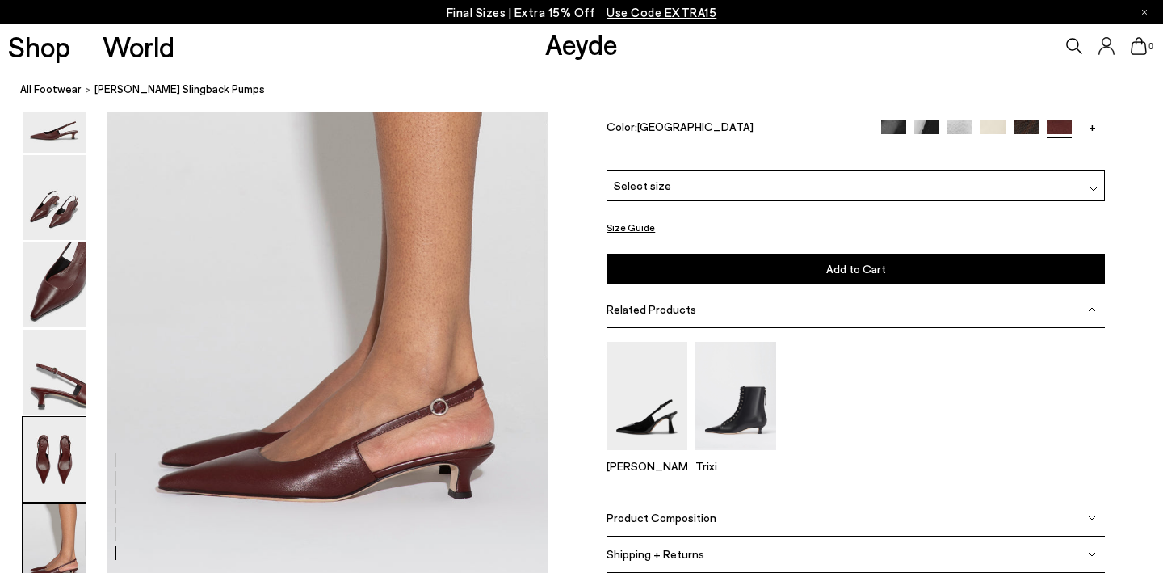
click at [61, 462] on img at bounding box center [54, 459] width 63 height 85
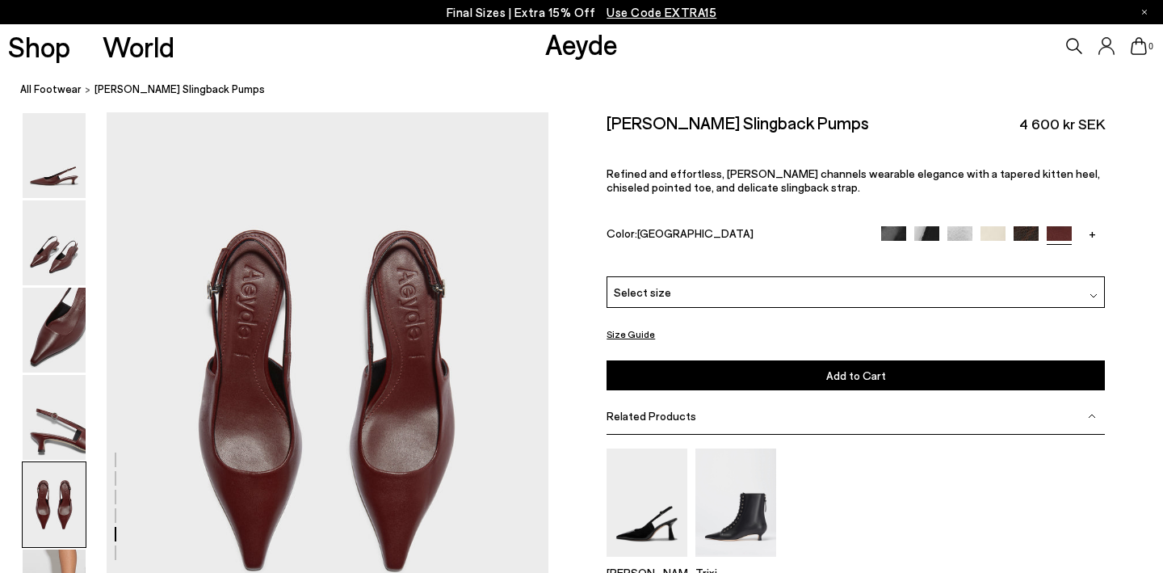
scroll to position [2239, 0]
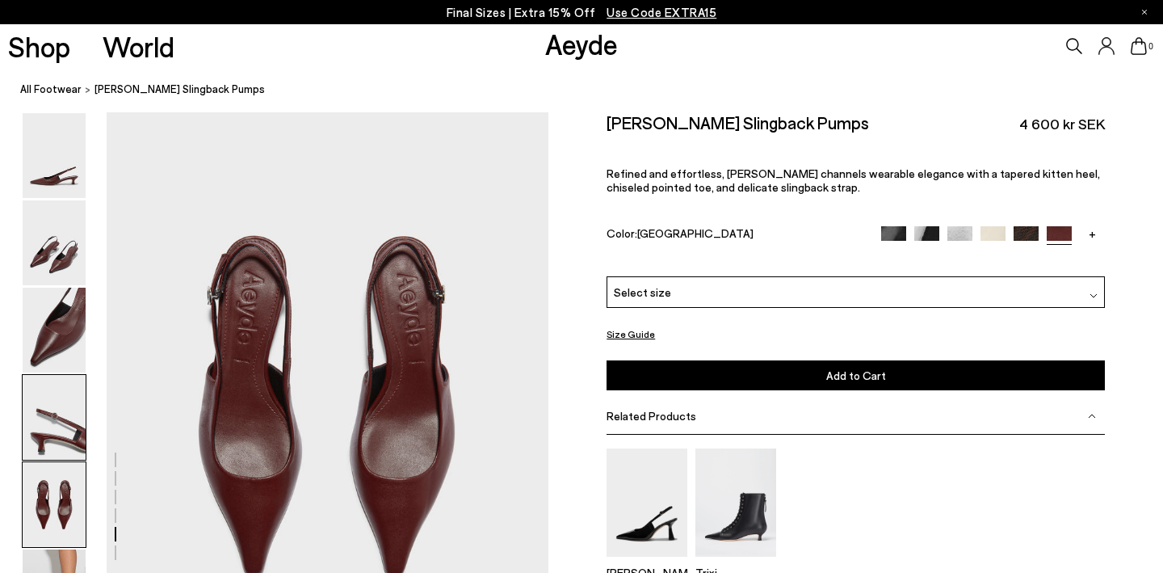
click at [60, 409] on img at bounding box center [54, 417] width 63 height 85
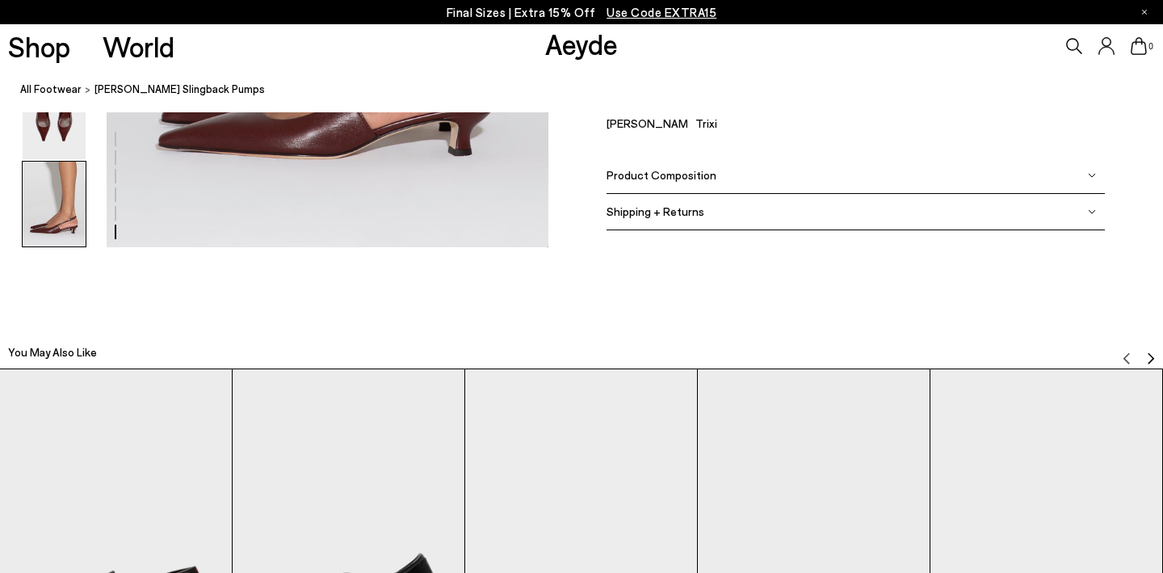
scroll to position [3248, 0]
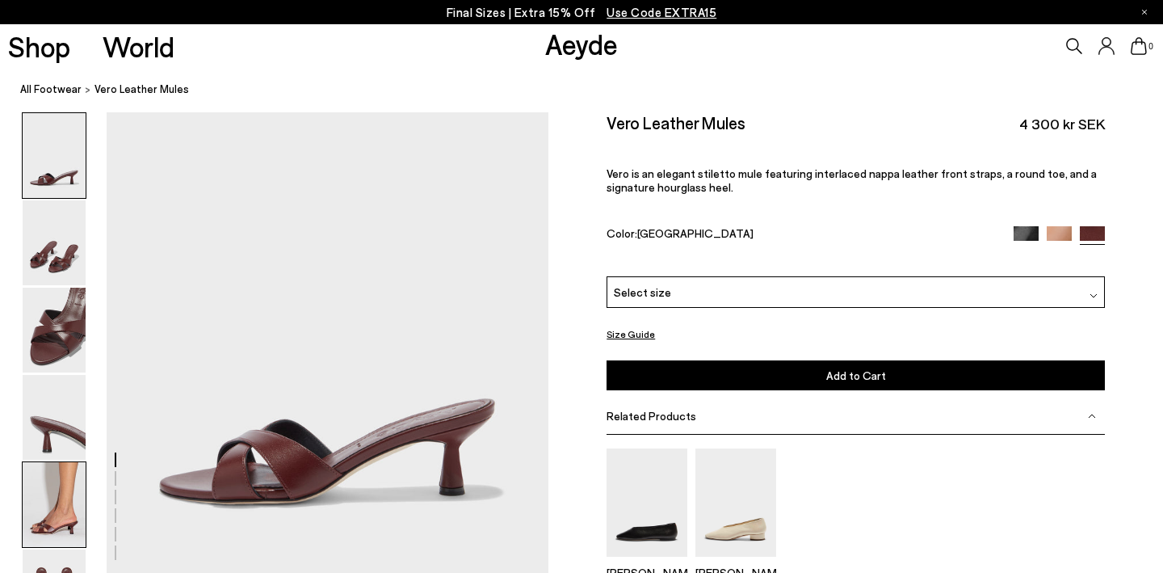
click at [48, 514] on img at bounding box center [54, 504] width 63 height 85
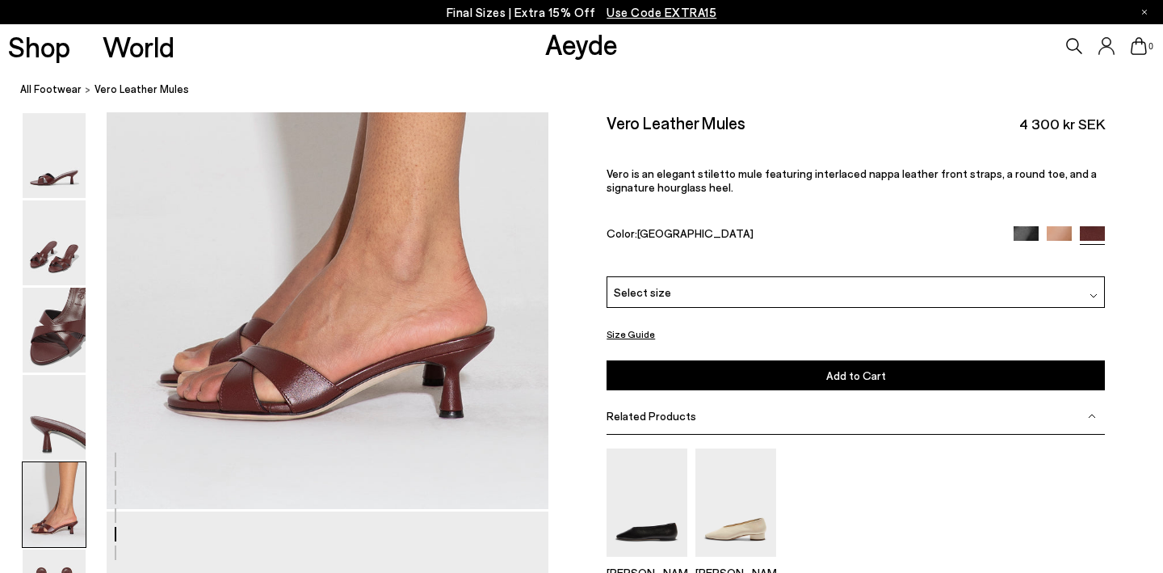
scroll to position [2428, 0]
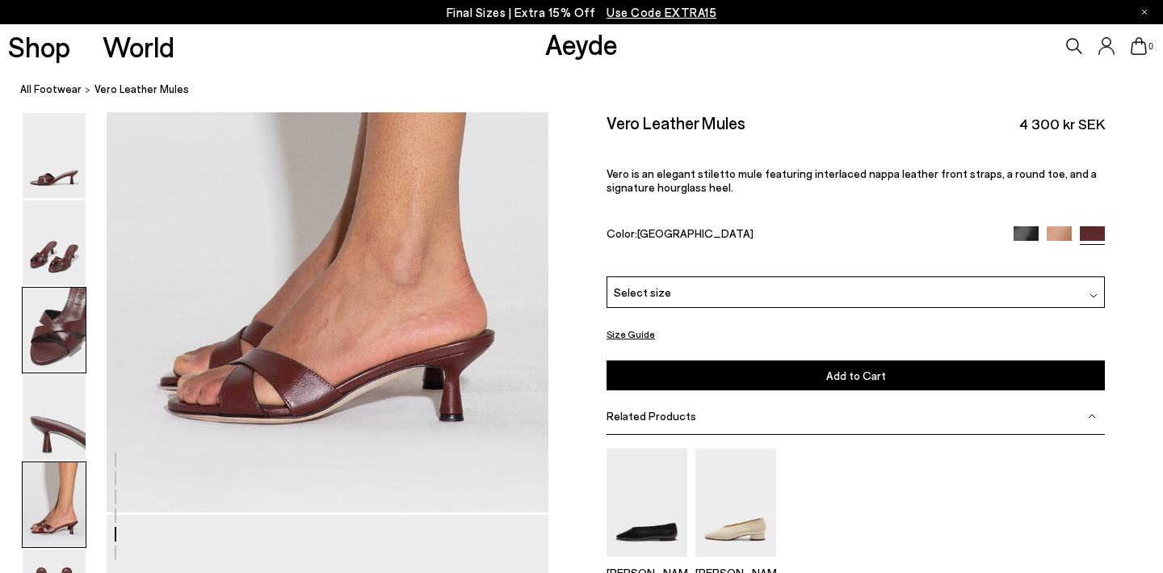
click at [48, 327] on img at bounding box center [54, 330] width 63 height 85
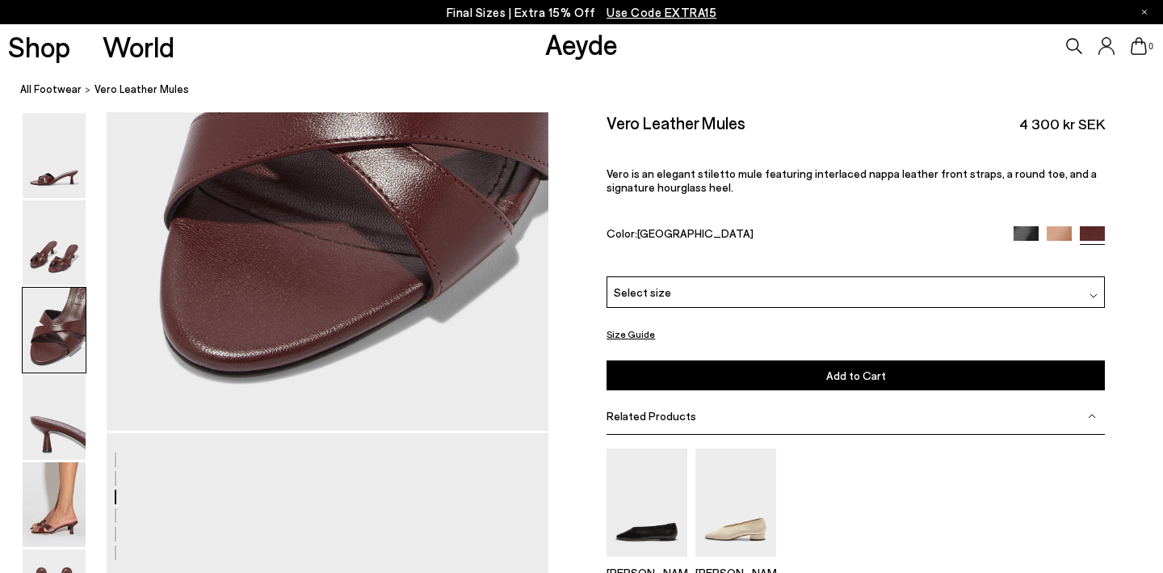
scroll to position [1055, 0]
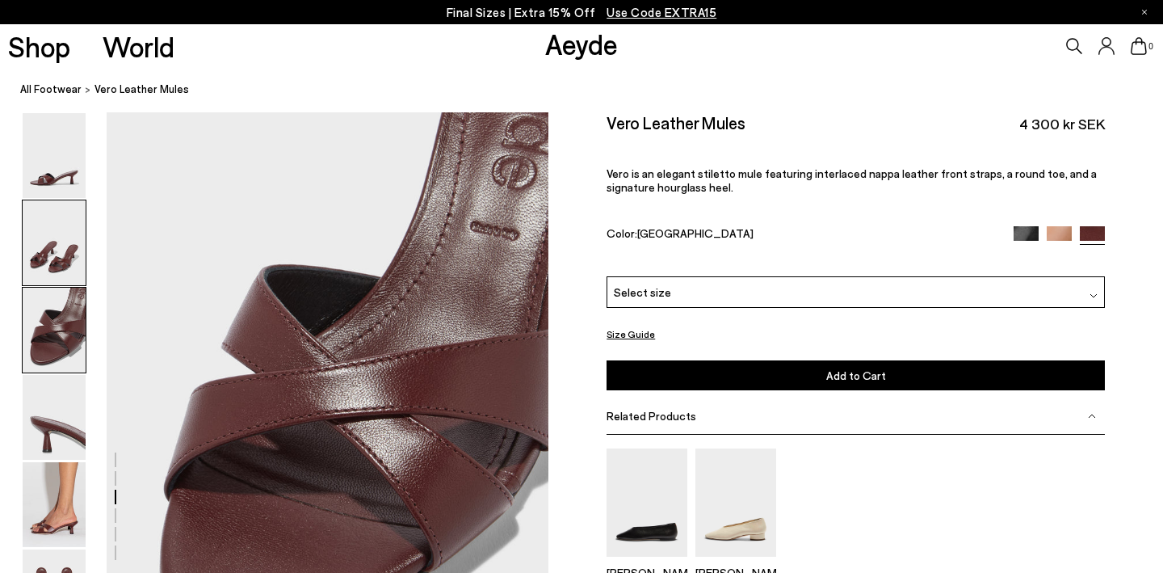
click at [53, 250] on img at bounding box center [54, 242] width 63 height 85
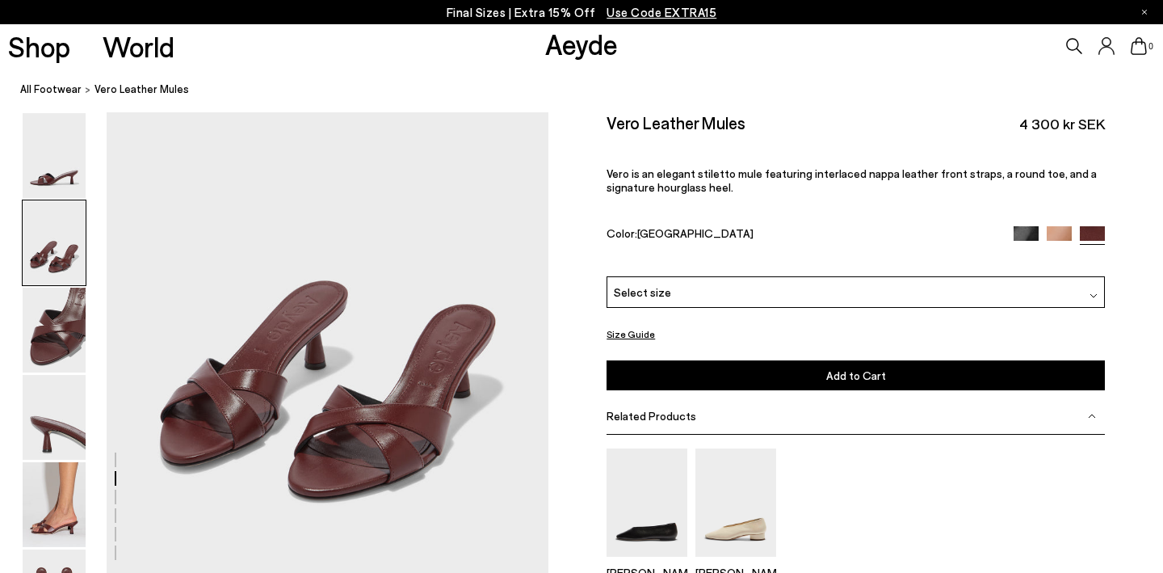
scroll to position [578, 0]
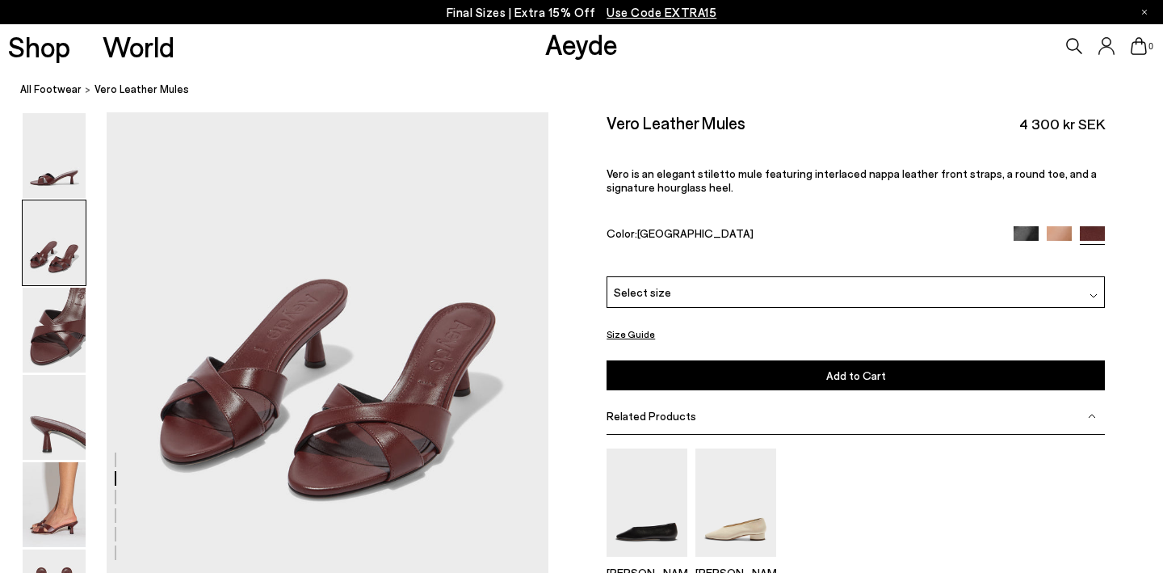
click at [1058, 225] on img at bounding box center [1059, 237] width 25 height 25
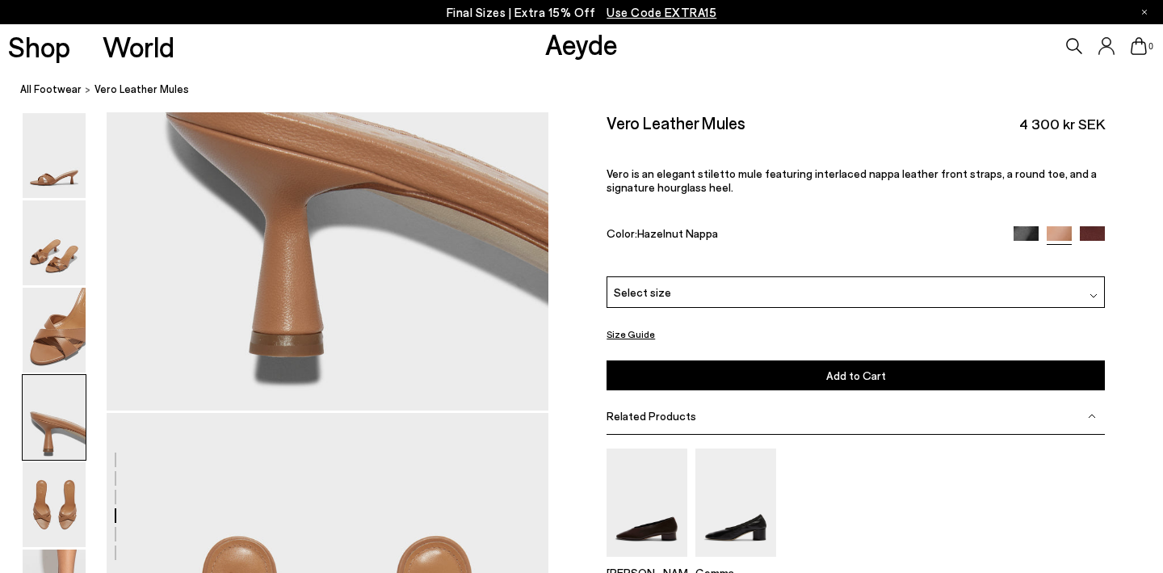
scroll to position [1748, 0]
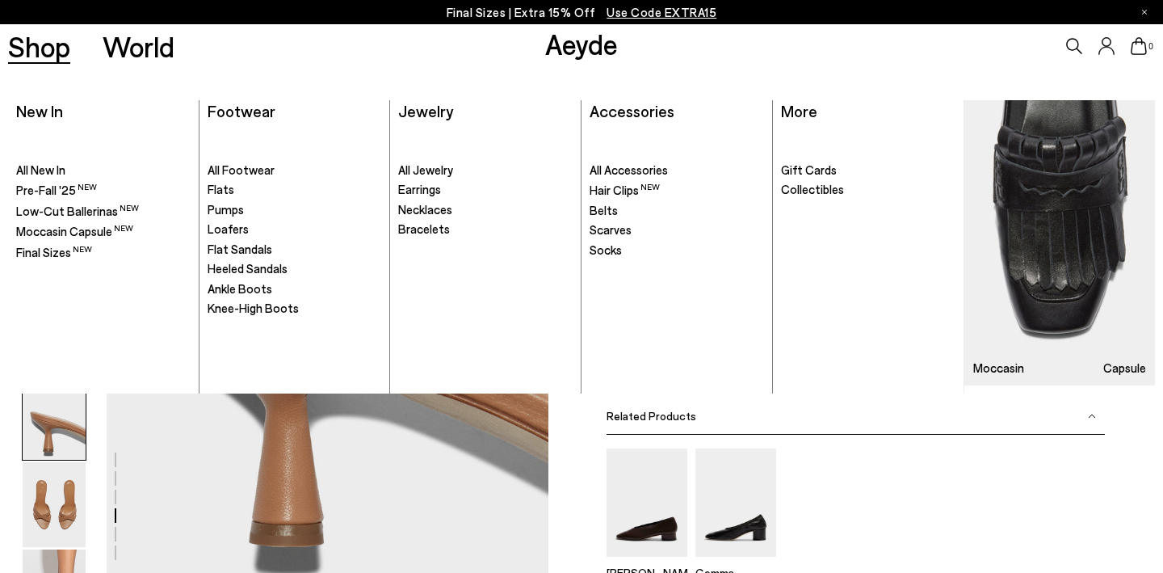
click at [51, 54] on link "Shop" at bounding box center [39, 46] width 62 height 28
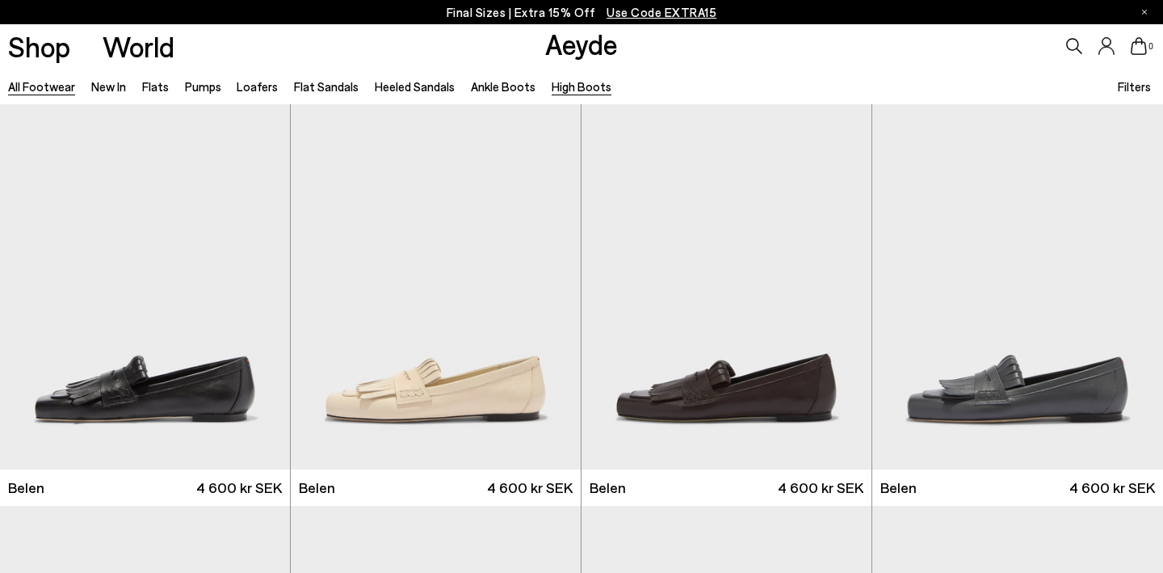
click at [569, 87] on link "High Boots" at bounding box center [582, 86] width 60 height 15
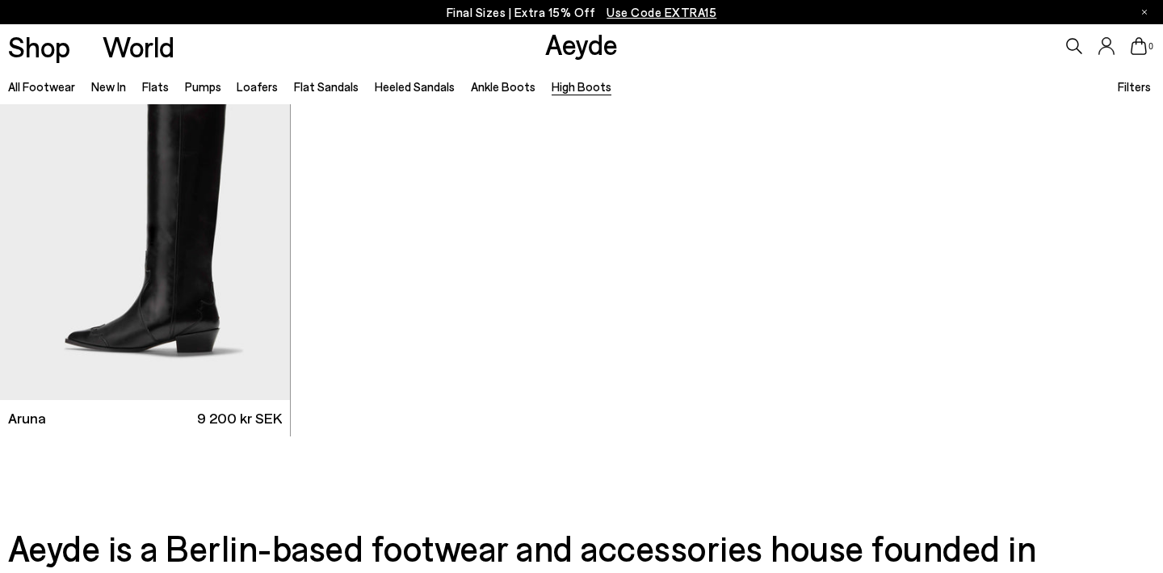
scroll to position [867, 0]
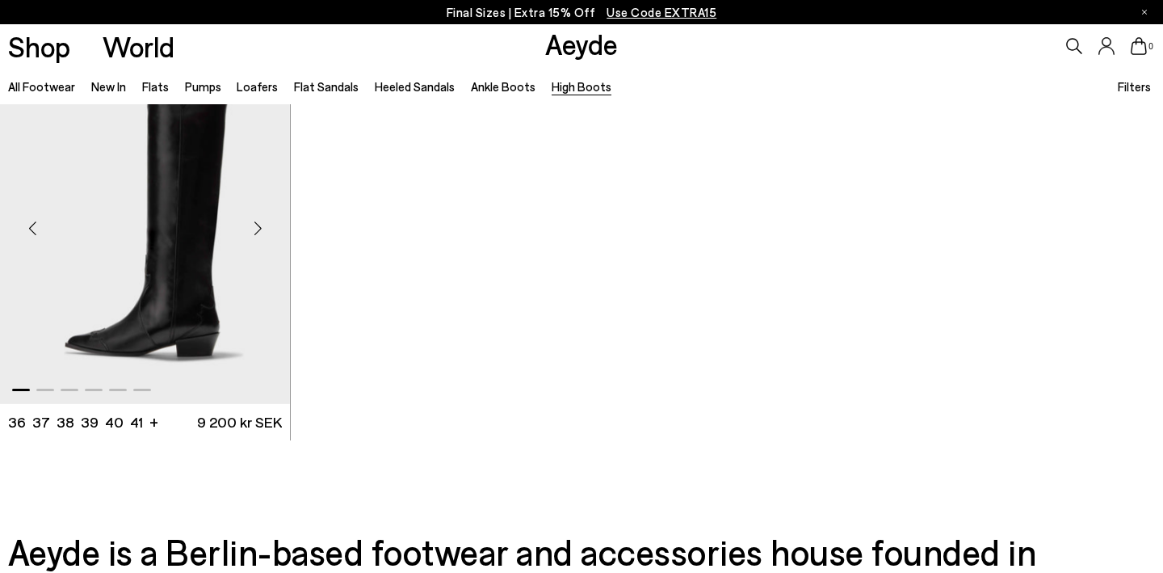
click at [167, 288] on img "1 / 6" at bounding box center [145, 222] width 290 height 364
click at [487, 83] on link "Ankle Boots" at bounding box center [503, 86] width 65 height 15
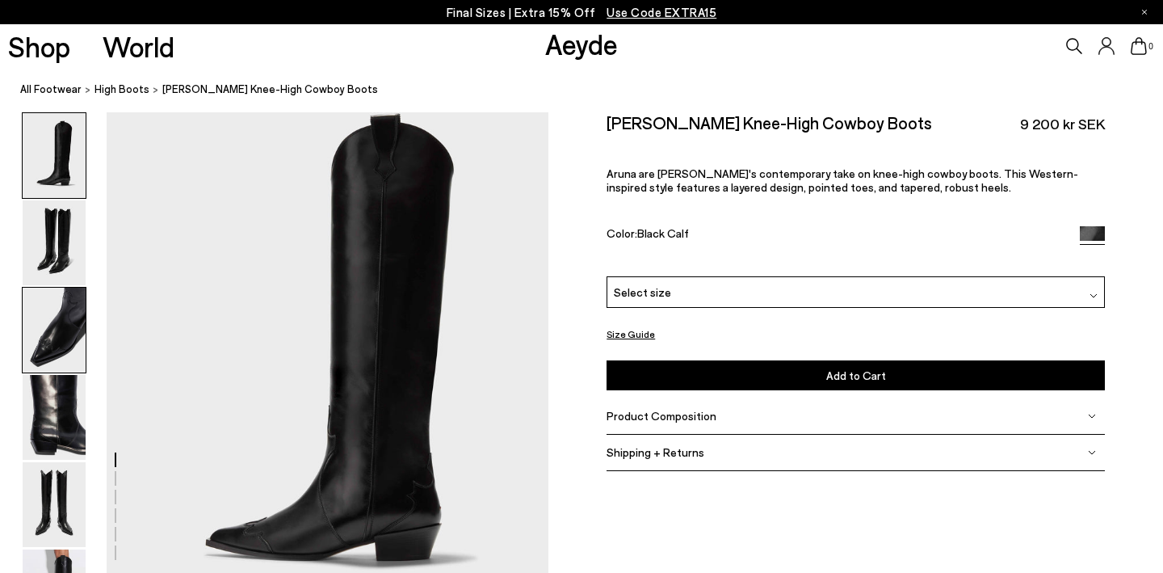
click at [46, 343] on img at bounding box center [54, 330] width 63 height 85
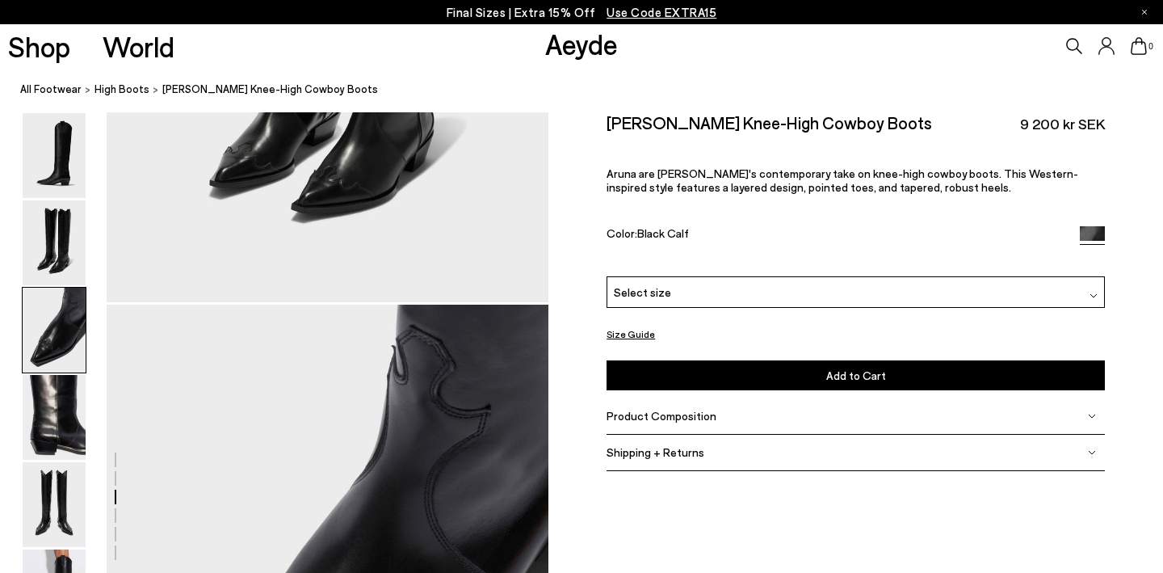
scroll to position [1055, 0]
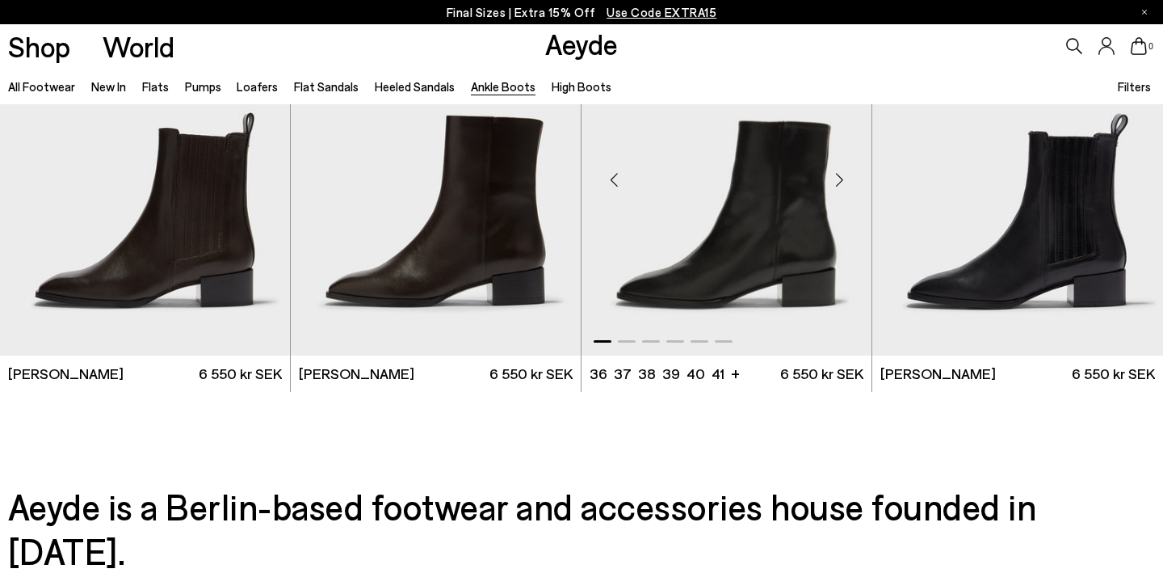
scroll to position [3326, 0]
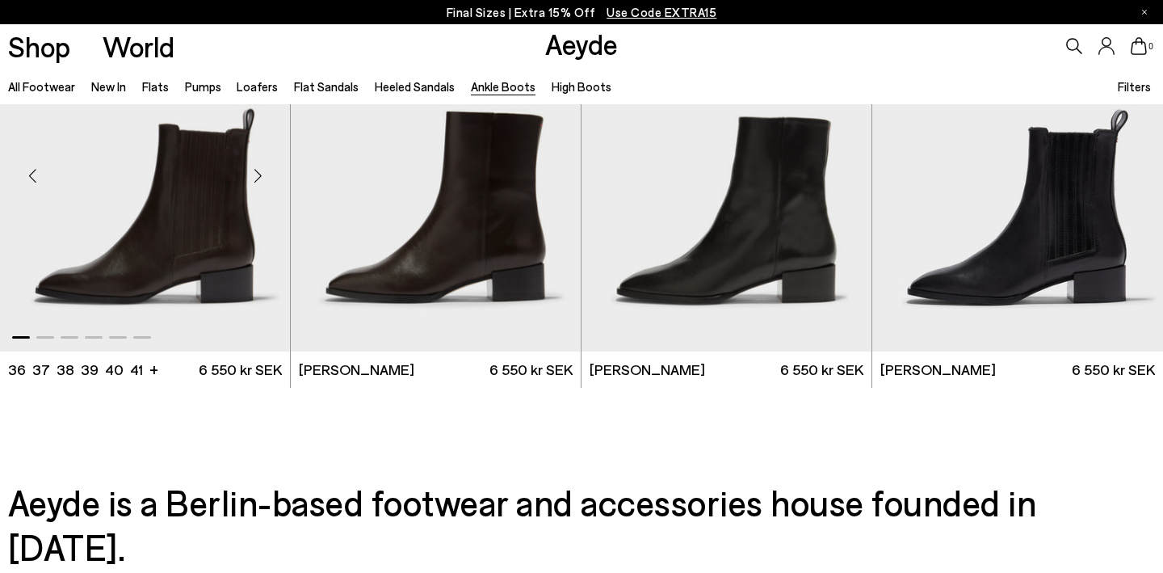
click at [170, 223] on img "1 / 6" at bounding box center [145, 168] width 290 height 364
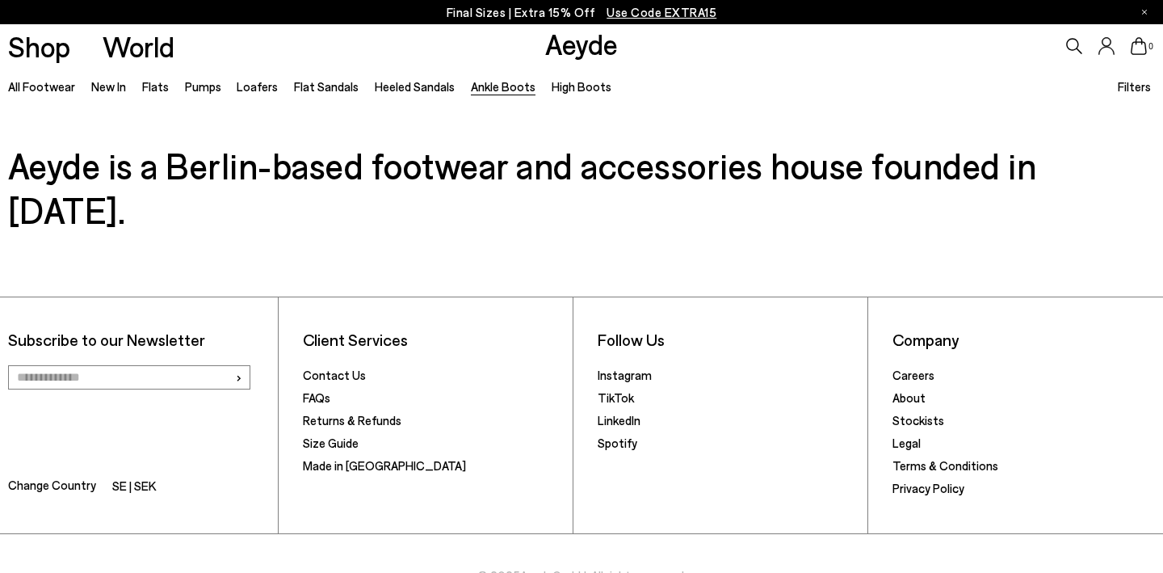
scroll to position [3662, 0]
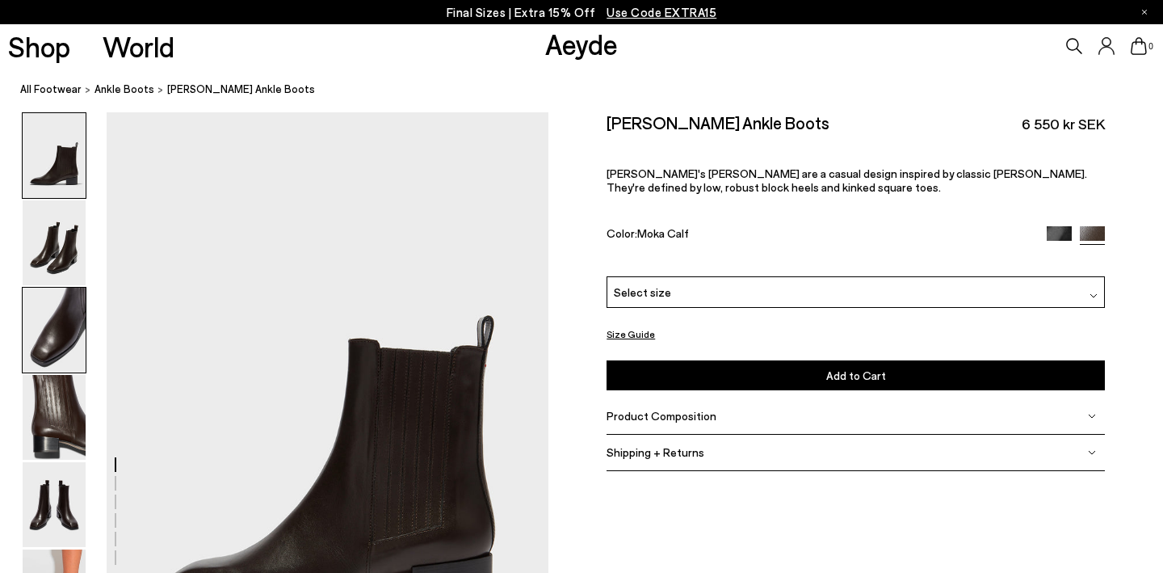
click at [62, 307] on img at bounding box center [54, 330] width 63 height 85
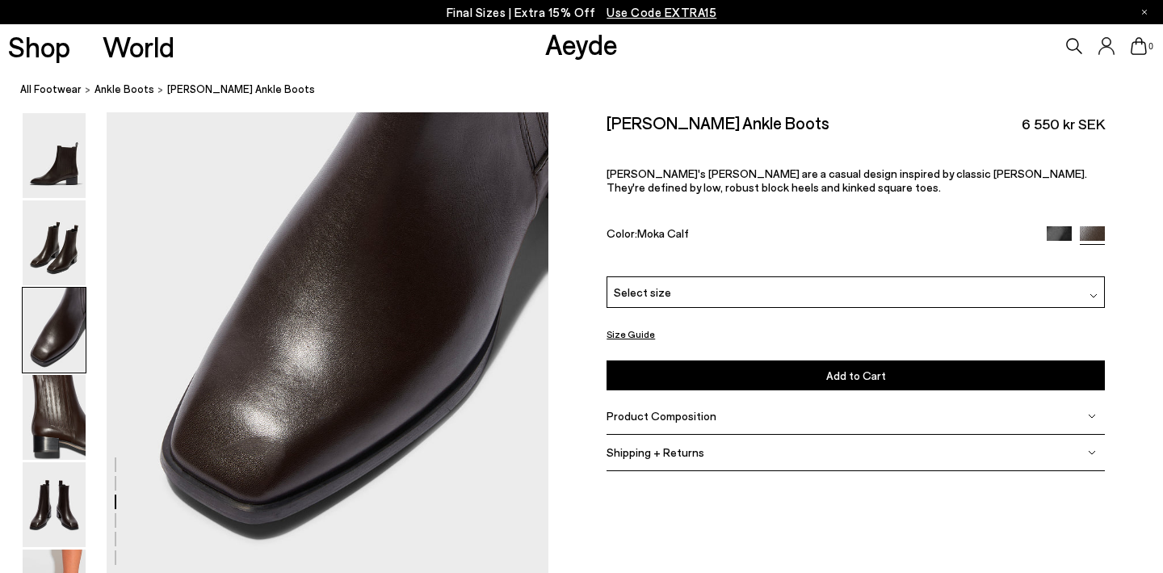
scroll to position [1380, 0]
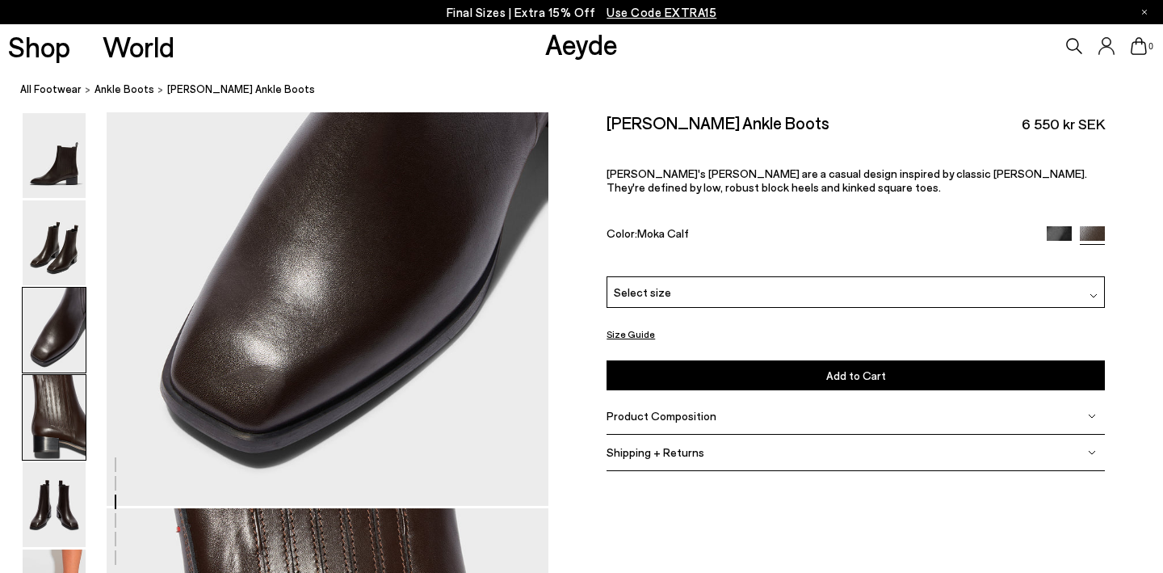
click at [56, 410] on img at bounding box center [54, 417] width 63 height 85
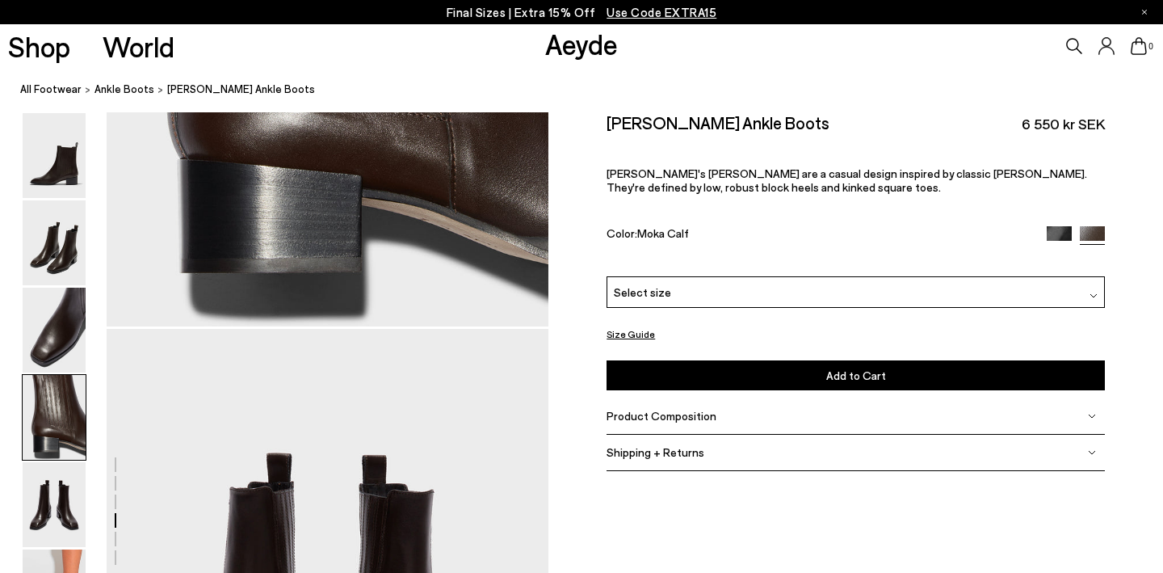
scroll to position [2159, 0]
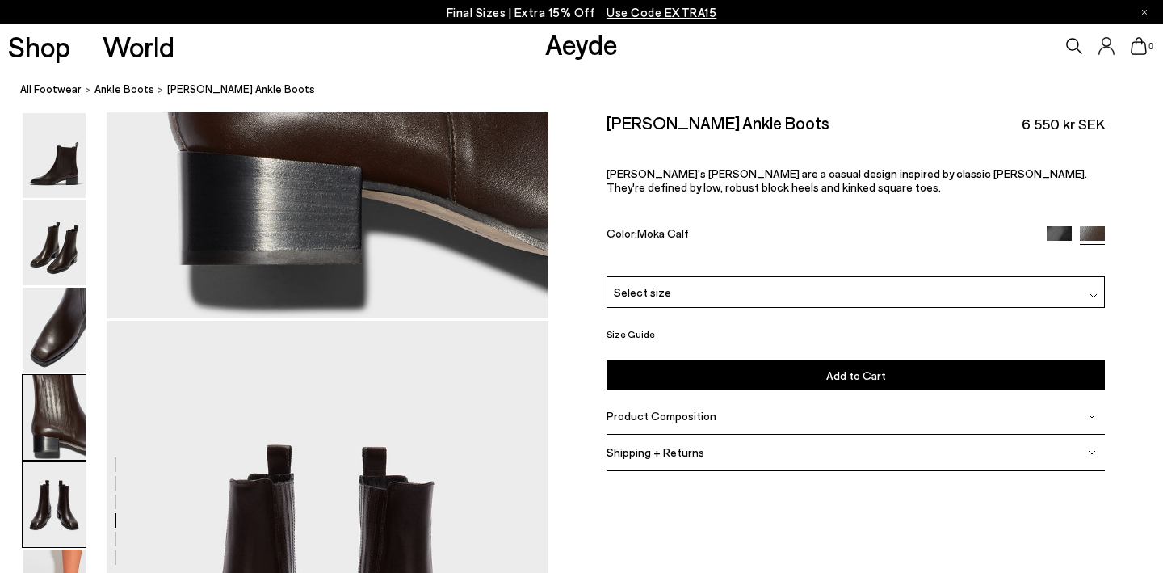
click at [56, 500] on img at bounding box center [54, 504] width 63 height 85
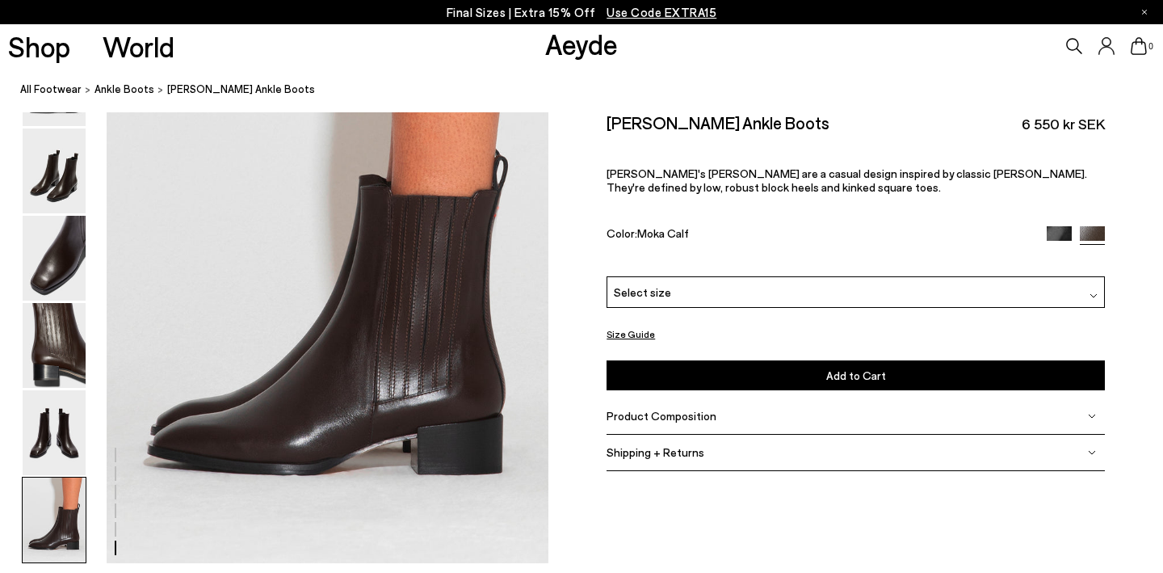
scroll to position [3085, 0]
